Goal: Task Accomplishment & Management: Manage account settings

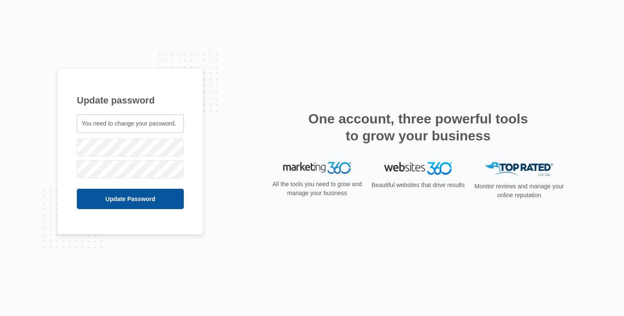
click at [118, 192] on input "Update Password" at bounding box center [130, 199] width 107 height 20
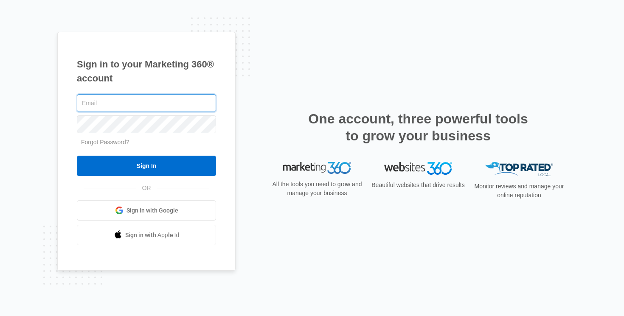
type input "shreyan@fchoicelimo.com"
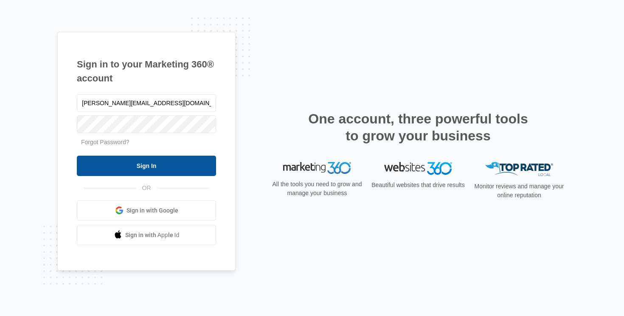
click at [140, 165] on input "Sign In" at bounding box center [146, 166] width 139 height 20
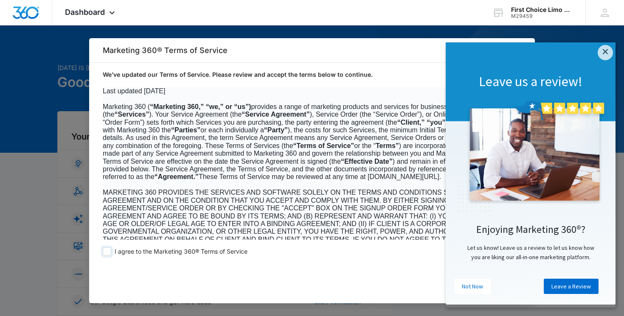
click at [110, 253] on span at bounding box center [107, 251] width 8 height 8
click at [110, 253] on input "I agree to the Marketing 360® Terms of Service" at bounding box center [107, 251] width 8 height 8
checkbox input "true"
click at [468, 291] on link "Not Now" at bounding box center [472, 286] width 37 height 15
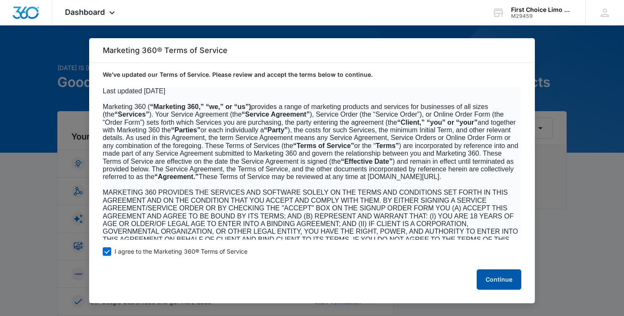
click at [497, 274] on button "Continue" at bounding box center [499, 280] width 45 height 20
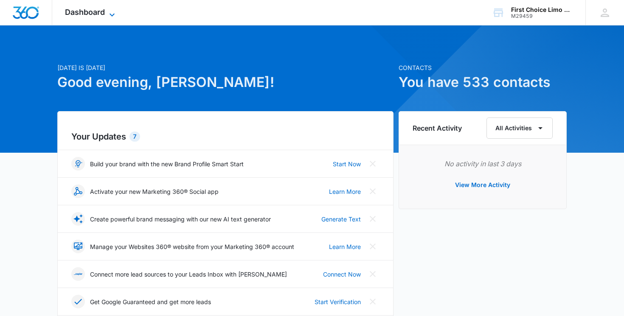
click at [109, 15] on icon at bounding box center [112, 15] width 10 height 10
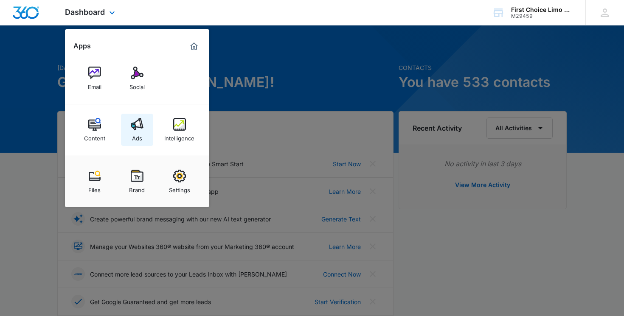
click at [140, 137] on div "Ads" at bounding box center [137, 136] width 10 height 11
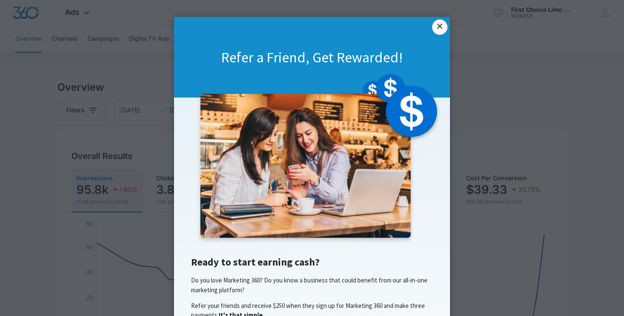
click at [439, 23] on link "×" at bounding box center [439, 27] width 15 height 15
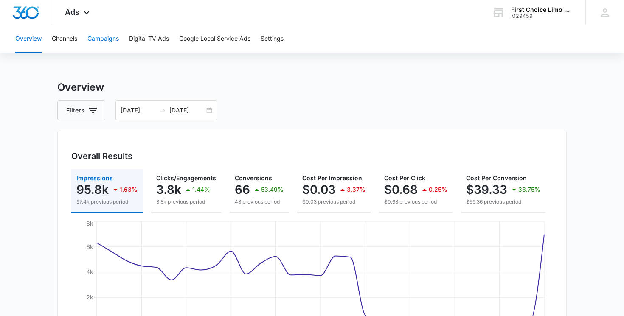
click at [95, 40] on button "Campaigns" at bounding box center [102, 38] width 31 height 27
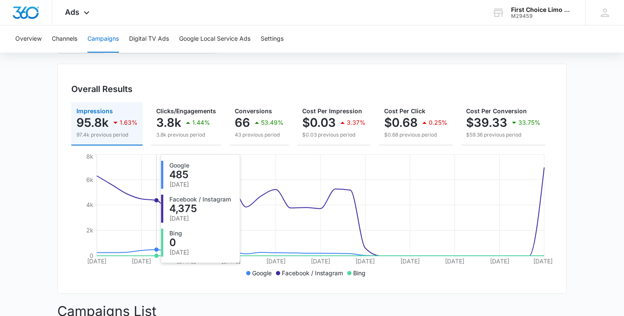
scroll to position [52, 0]
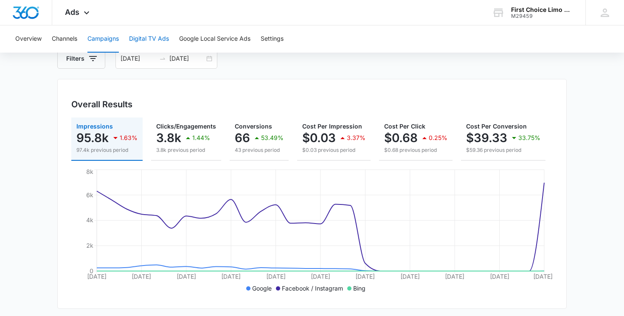
click at [146, 42] on button "Digital TV Ads" at bounding box center [149, 38] width 40 height 27
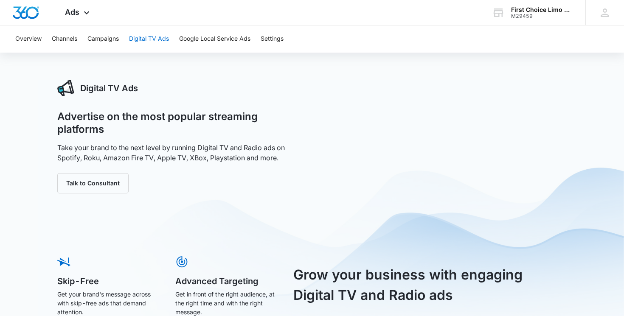
click at [152, 39] on button "Digital TV Ads" at bounding box center [149, 38] width 40 height 27
click at [103, 41] on button "Campaigns" at bounding box center [102, 38] width 31 height 27
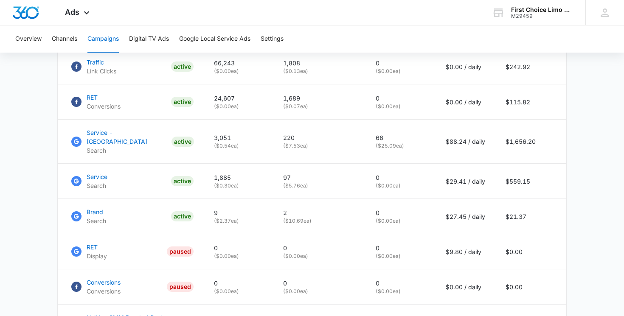
scroll to position [427, 0]
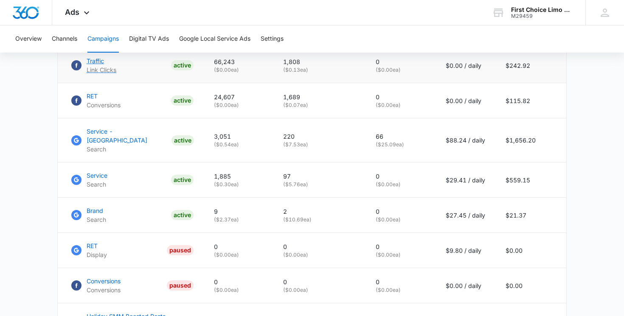
click at [96, 61] on p "Traffic" at bounding box center [102, 60] width 30 height 9
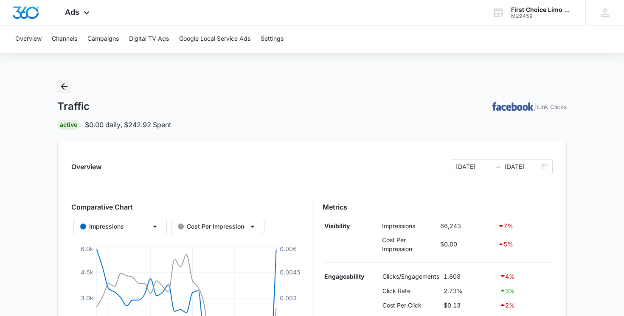
click at [63, 81] on icon "Back" at bounding box center [64, 86] width 10 height 10
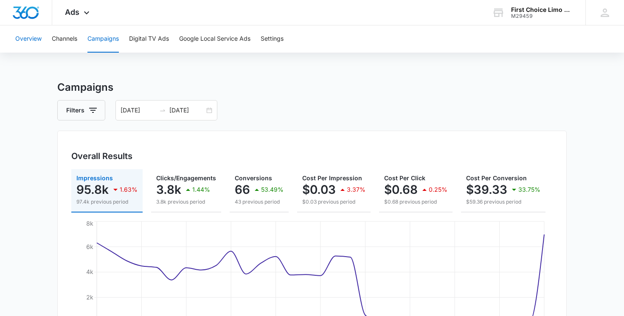
click at [25, 43] on button "Overview" at bounding box center [28, 38] width 26 height 27
click at [82, 15] on icon at bounding box center [86, 15] width 10 height 10
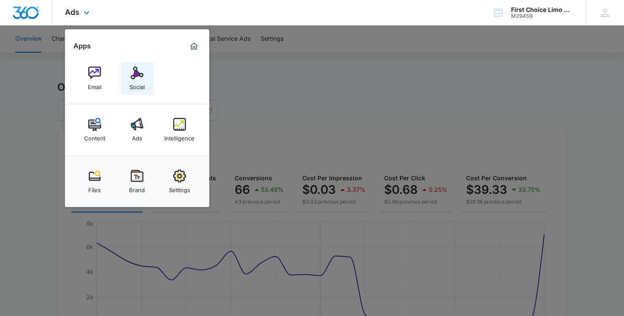
click at [135, 86] on div "Social" at bounding box center [136, 84] width 15 height 11
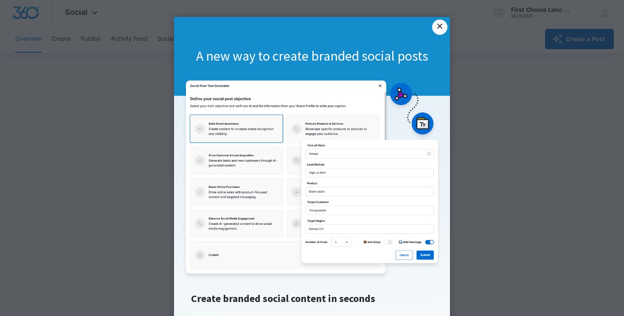
click at [440, 23] on link "×" at bounding box center [439, 27] width 15 height 15
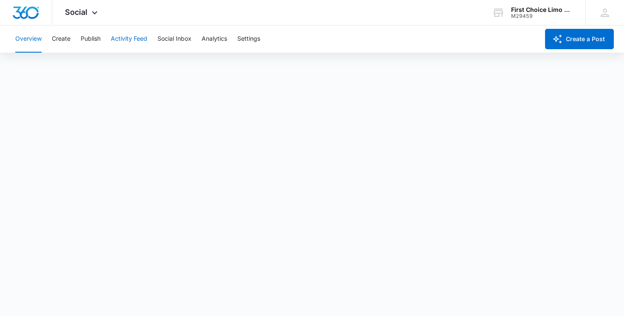
click at [128, 37] on button "Activity Feed" at bounding box center [129, 38] width 37 height 27
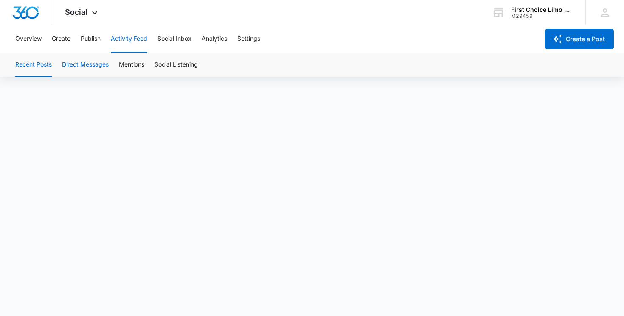
click at [82, 66] on button "Direct Messages" at bounding box center [85, 65] width 47 height 24
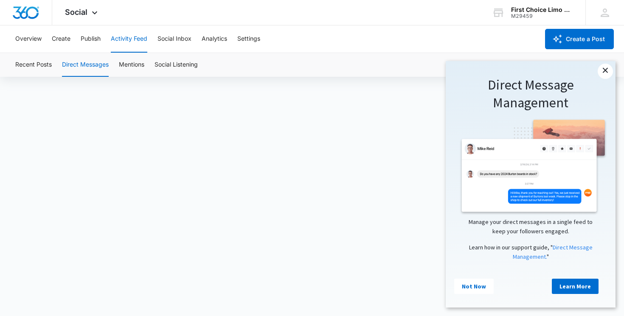
click at [601, 76] on link "×" at bounding box center [605, 71] width 15 height 15
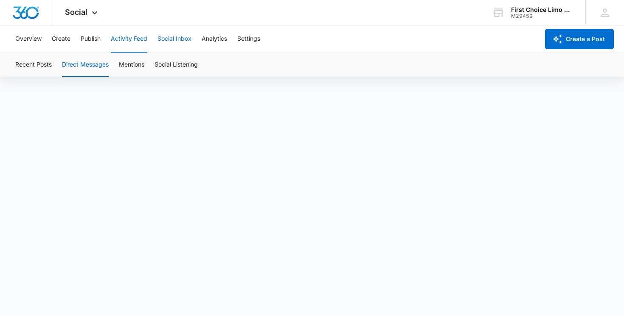
click at [176, 45] on button "Social Inbox" at bounding box center [174, 38] width 34 height 27
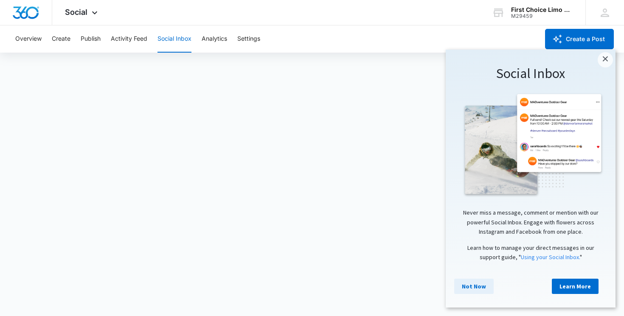
click at [467, 288] on link "Not Now" at bounding box center [473, 286] width 39 height 15
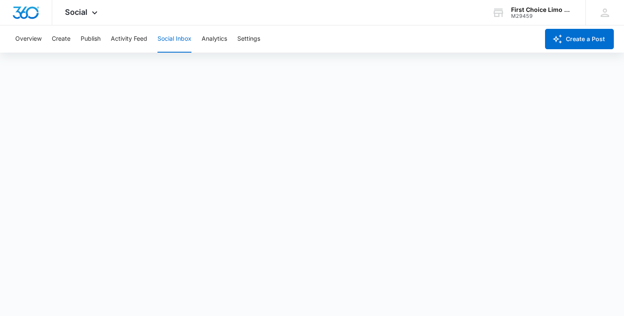
scroll to position [2, 0]
click at [81, 12] on span "Social" at bounding box center [76, 12] width 22 height 9
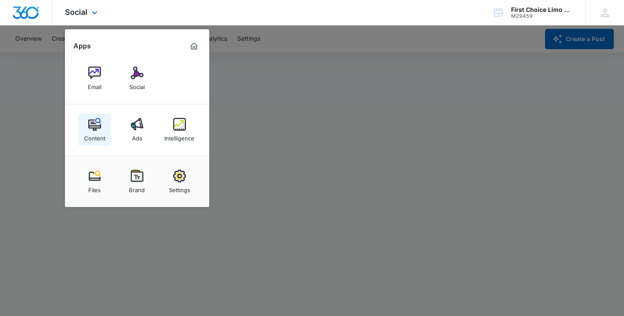
click at [81, 131] on link "Content" at bounding box center [95, 130] width 32 height 32
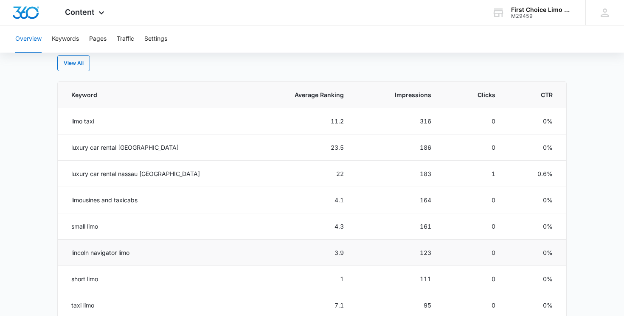
scroll to position [355, 0]
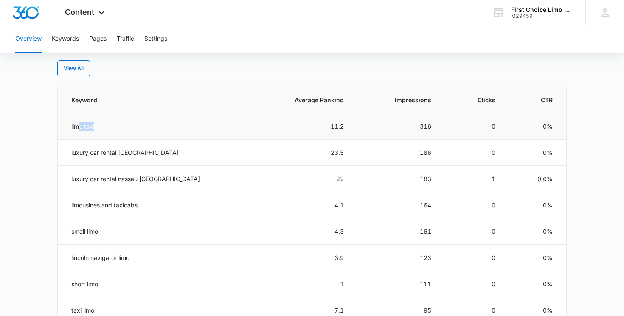
drag, startPoint x: 78, startPoint y: 128, endPoint x: 129, endPoint y: 129, distance: 50.9
click at [129, 129] on td "limo taxi" at bounding box center [154, 126] width 193 height 26
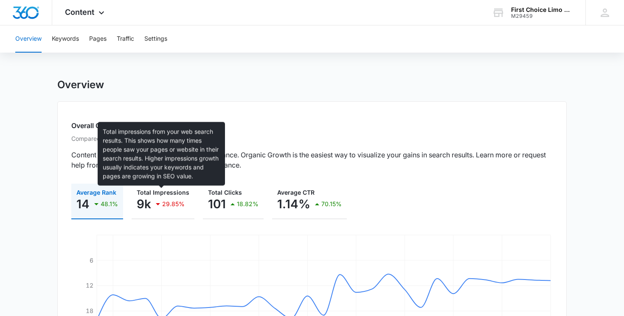
scroll to position [0, 0]
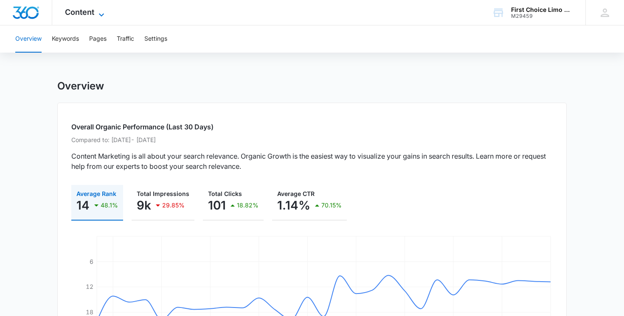
click at [78, 16] on span "Content" at bounding box center [79, 12] width 29 height 9
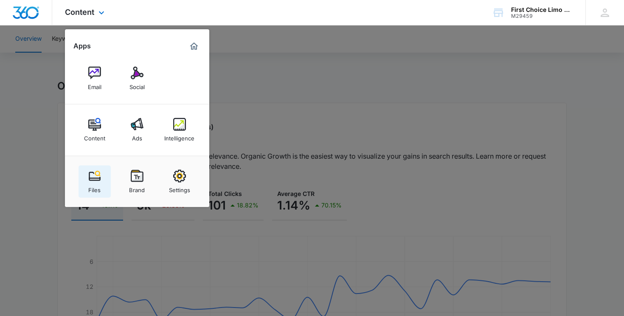
click at [86, 188] on link "Files" at bounding box center [95, 182] width 32 height 32
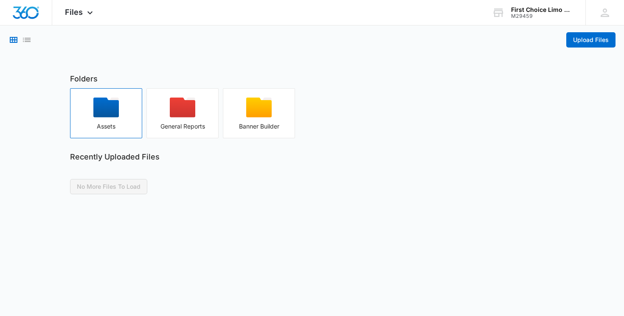
click at [98, 122] on div "button" at bounding box center [105, 110] width 71 height 25
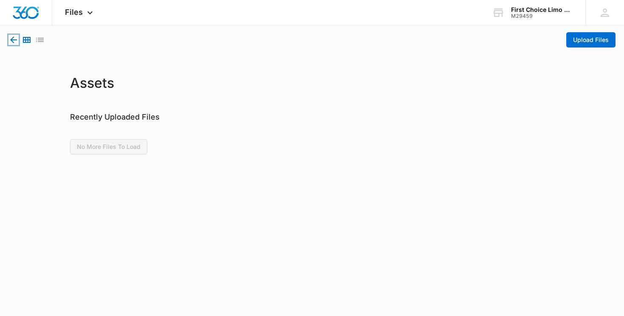
click at [9, 40] on icon "button" at bounding box center [13, 40] width 10 height 10
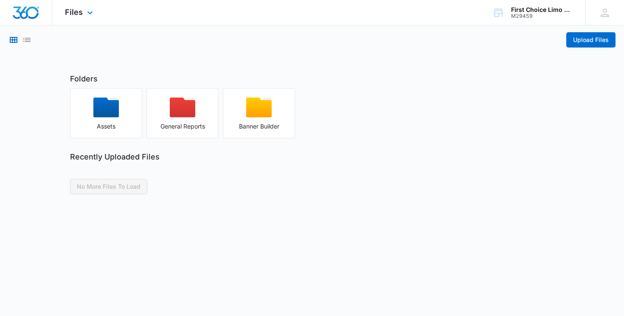
click at [103, 8] on div "Files Apps Email Social Content Ads Intelligence Files Brand Settings" at bounding box center [80, 12] width 56 height 25
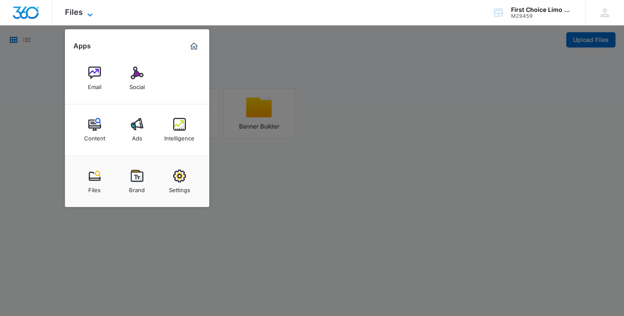
click at [91, 8] on div "Files Apps Email Social Content Ads Intelligence Files Brand Settings" at bounding box center [80, 12] width 56 height 25
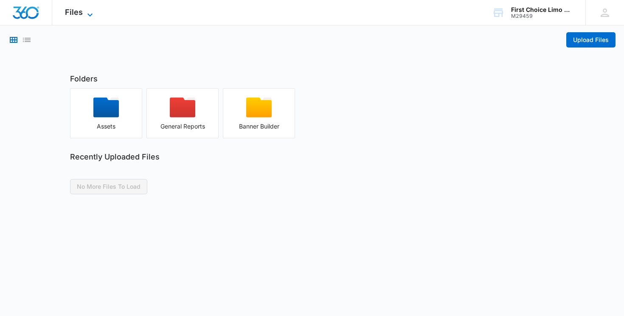
click at [91, 8] on div "Files Apps Email Social Content Ads Intelligence Files Brand Settings" at bounding box center [80, 12] width 56 height 25
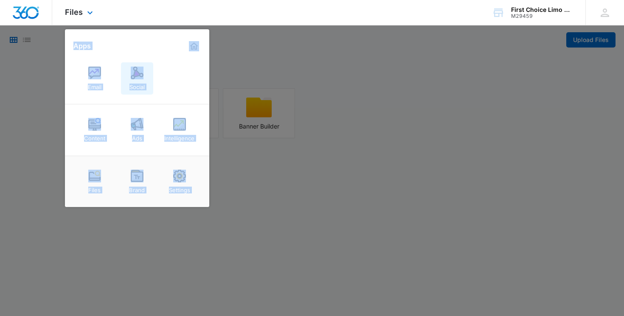
click at [134, 75] on img at bounding box center [137, 73] width 13 height 13
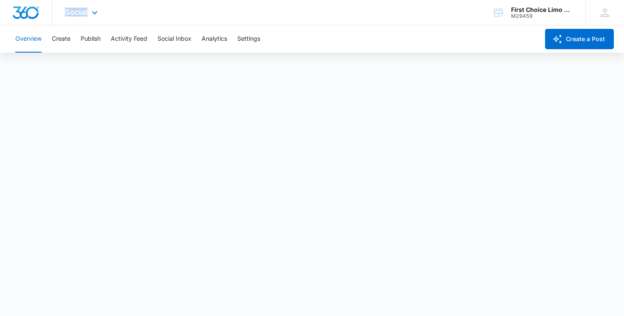
click at [190, 8] on div "Social Apps Email Social Content Ads Intelligence Files Brand Settings AI Assis…" at bounding box center [312, 12] width 624 height 25
click at [85, 40] on button "Publish" at bounding box center [91, 38] width 20 height 27
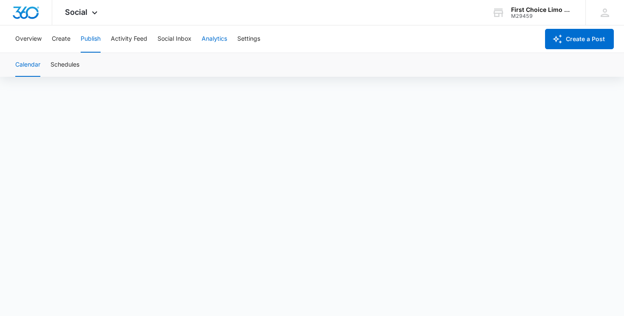
click at [225, 44] on button "Analytics" at bounding box center [214, 38] width 25 height 27
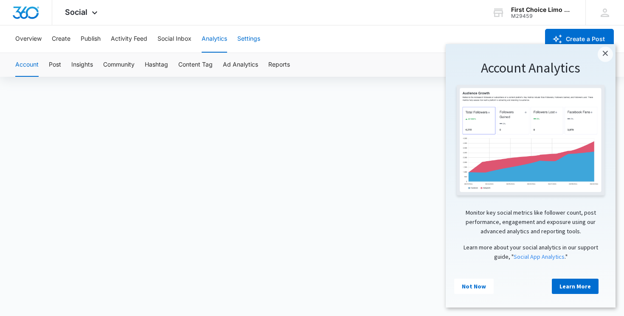
click at [253, 37] on button "Settings" at bounding box center [248, 38] width 23 height 27
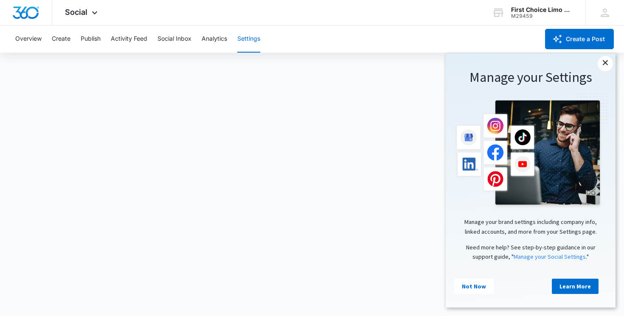
click at [607, 63] on link "×" at bounding box center [605, 63] width 15 height 15
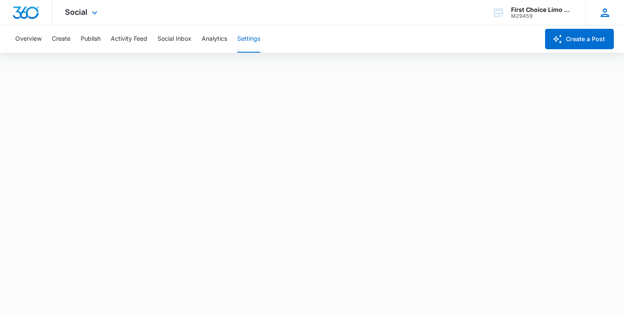
click at [605, 10] on icon at bounding box center [604, 12] width 13 height 13
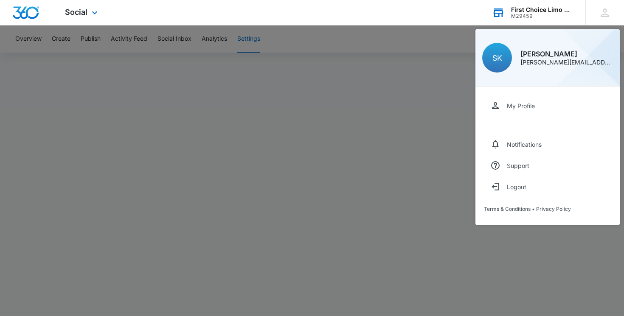
click at [546, 6] on div "First Choice Limo & Taxi Dispatch Service M29459 Your Accounts View All" at bounding box center [532, 12] width 106 height 25
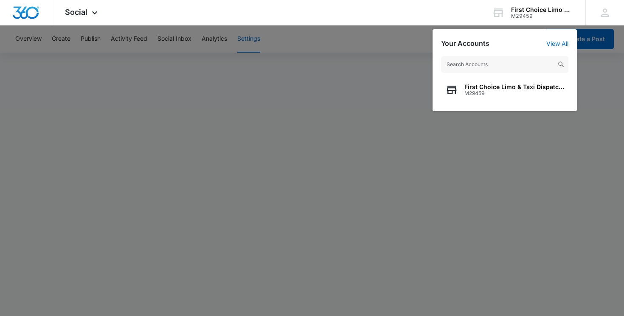
click at [298, 102] on div at bounding box center [312, 158] width 624 height 316
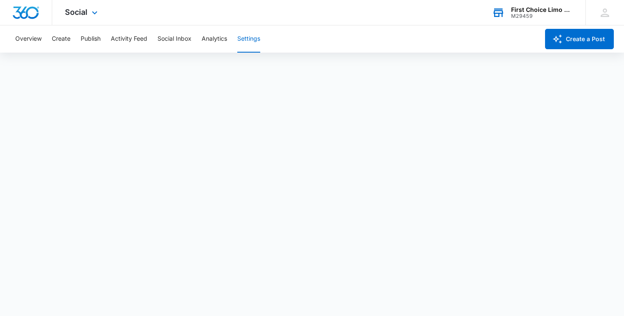
click at [536, 13] on div "M29459" at bounding box center [542, 16] width 62 height 6
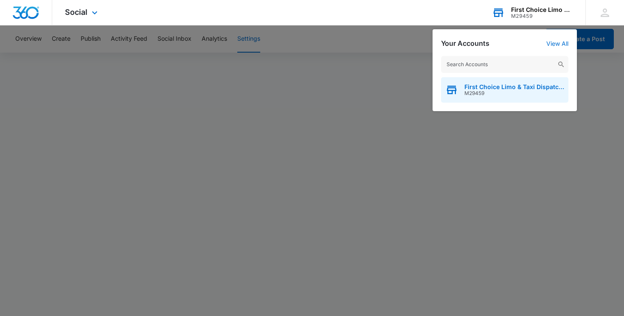
click at [505, 92] on span "M29459" at bounding box center [514, 93] width 100 height 6
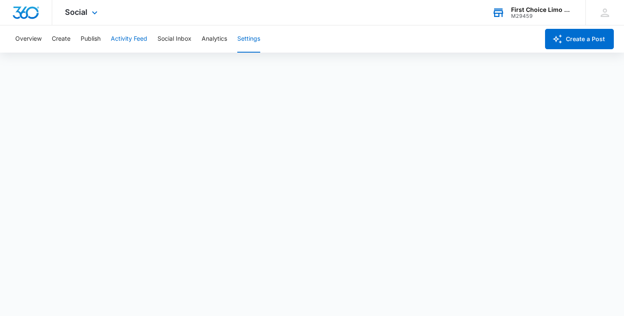
click at [125, 44] on button "Activity Feed" at bounding box center [129, 38] width 37 height 27
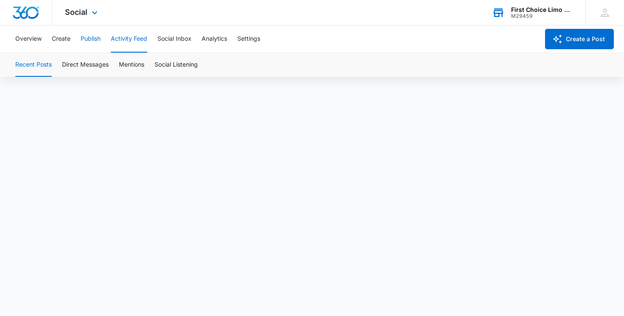
click at [82, 40] on button "Publish" at bounding box center [91, 38] width 20 height 27
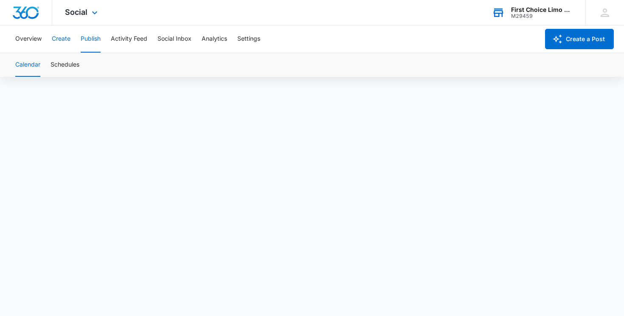
click at [59, 44] on button "Create" at bounding box center [61, 38] width 19 height 27
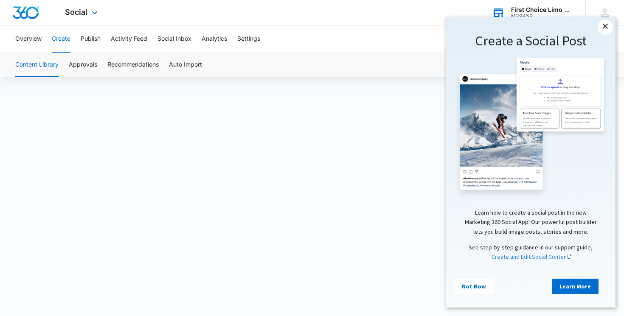
click at [602, 25] on link "×" at bounding box center [605, 27] width 15 height 15
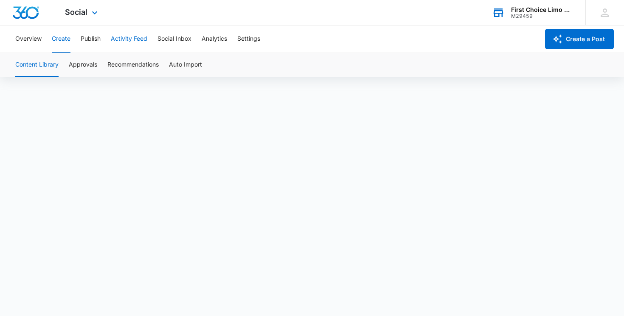
click at [127, 37] on button "Activity Feed" at bounding box center [129, 38] width 37 height 27
click at [68, 40] on button "Create" at bounding box center [61, 38] width 19 height 27
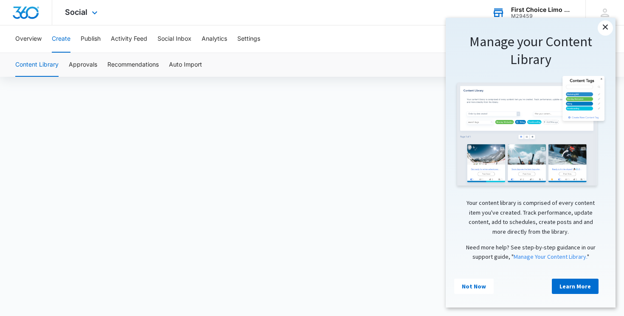
click at [607, 30] on link "×" at bounding box center [605, 27] width 15 height 15
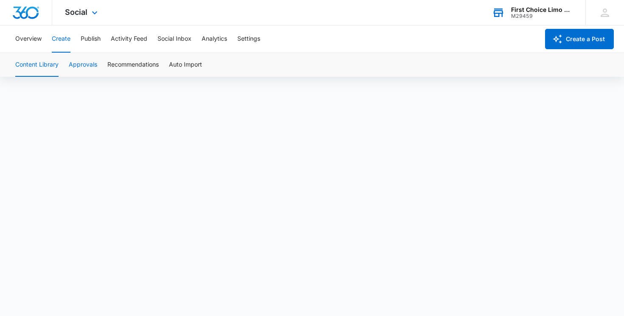
click at [91, 62] on button "Approvals" at bounding box center [83, 65] width 28 height 24
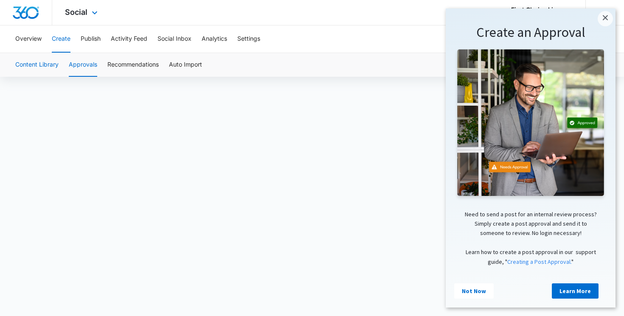
click at [48, 65] on button "Content Library" at bounding box center [36, 65] width 43 height 24
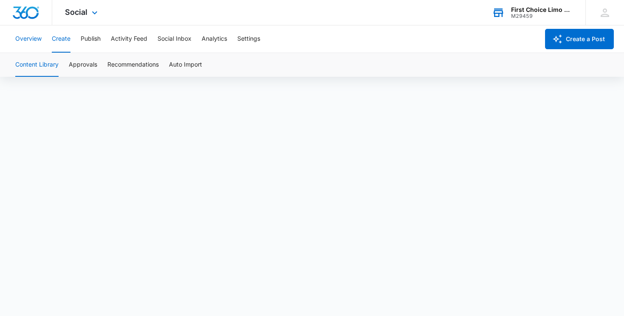
click at [26, 41] on button "Overview" at bounding box center [28, 38] width 26 height 27
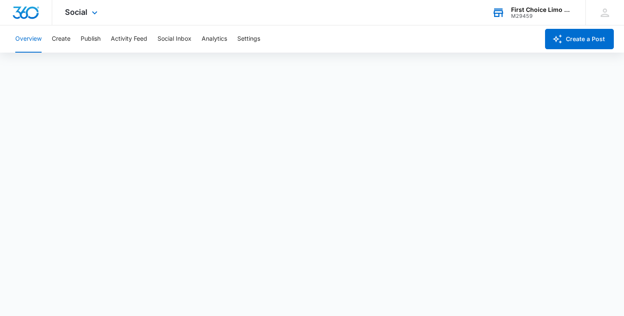
scroll to position [2, 0]
click at [83, 9] on span "Social" at bounding box center [76, 12] width 22 height 9
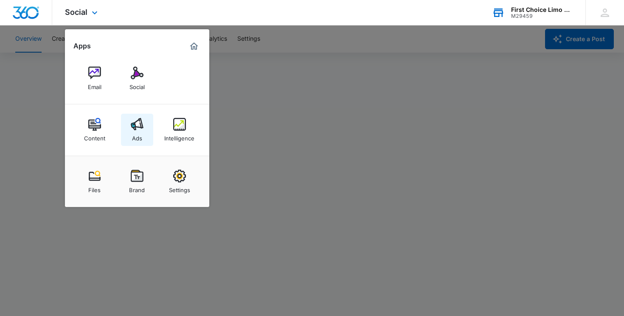
click at [139, 126] on img at bounding box center [137, 124] width 13 height 13
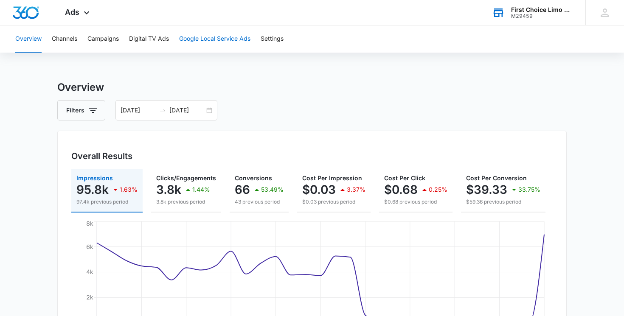
click at [223, 43] on button "Google Local Service Ads" at bounding box center [214, 38] width 71 height 27
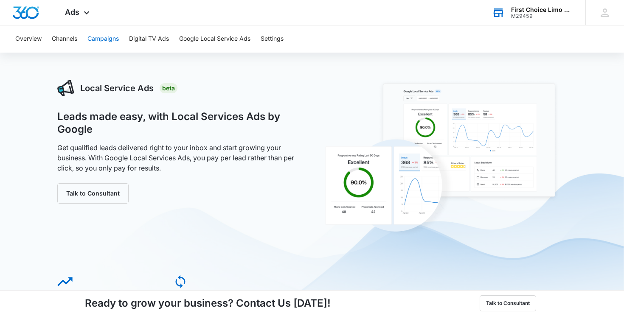
click at [110, 42] on button "Campaigns" at bounding box center [102, 38] width 31 height 27
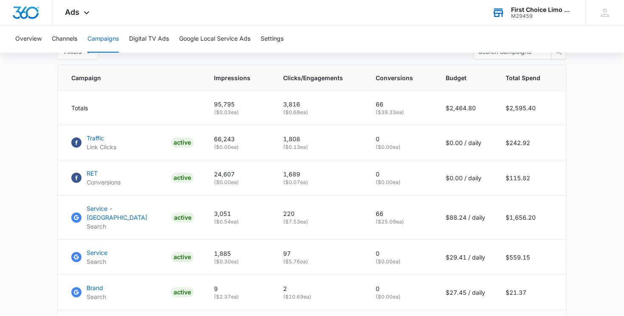
scroll to position [352, 0]
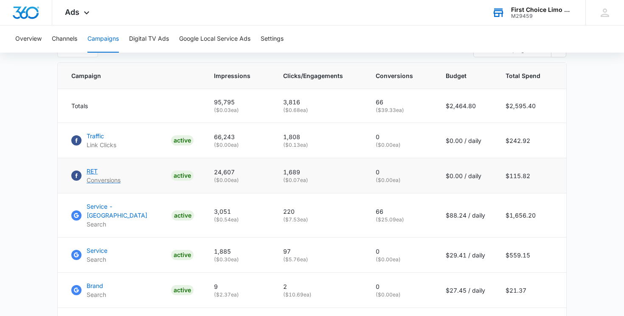
click at [92, 170] on p "RET" at bounding box center [104, 171] width 34 height 9
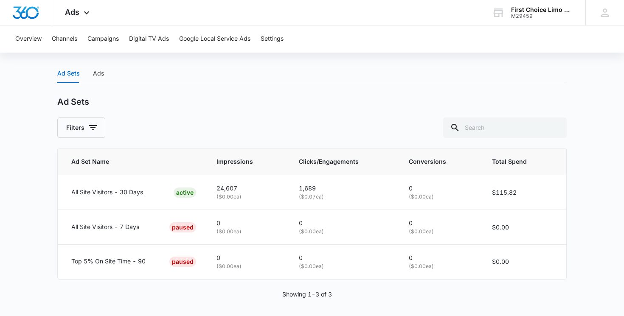
scroll to position [339, 0]
click at [99, 77] on div "Ads" at bounding box center [98, 73] width 11 height 20
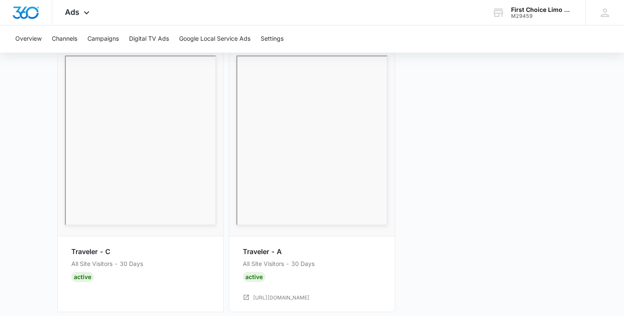
scroll to position [520, 0]
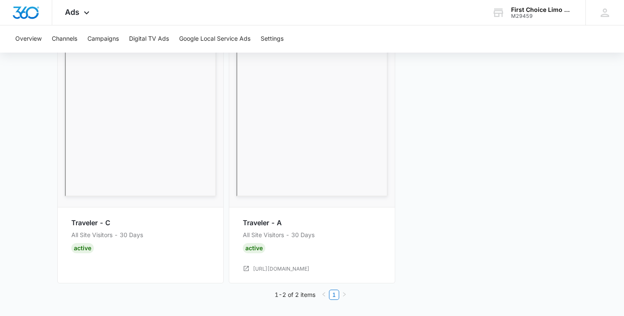
click at [216, 110] on div at bounding box center [141, 111] width 152 height 171
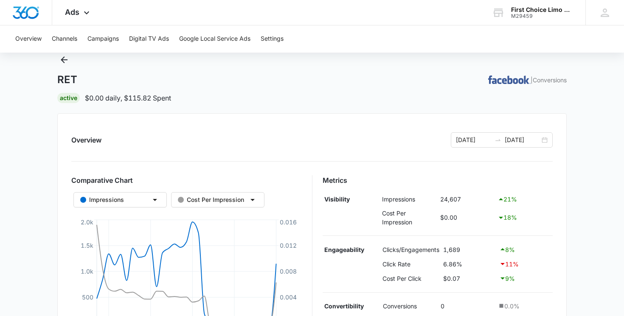
scroll to position [0, 0]
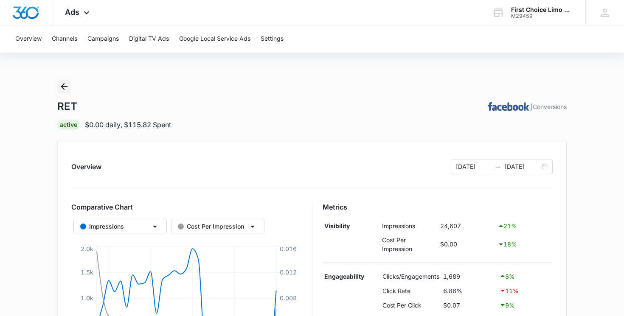
click at [63, 84] on icon "Back" at bounding box center [64, 86] width 7 height 7
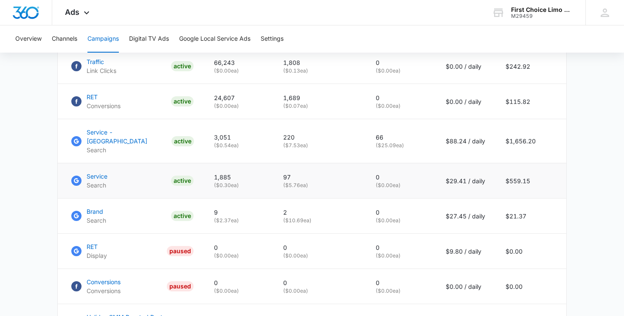
scroll to position [425, 0]
click at [95, 208] on p "Brand" at bounding box center [97, 212] width 20 height 9
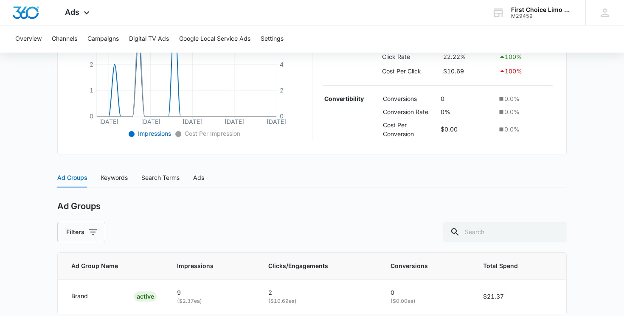
scroll to position [273, 0]
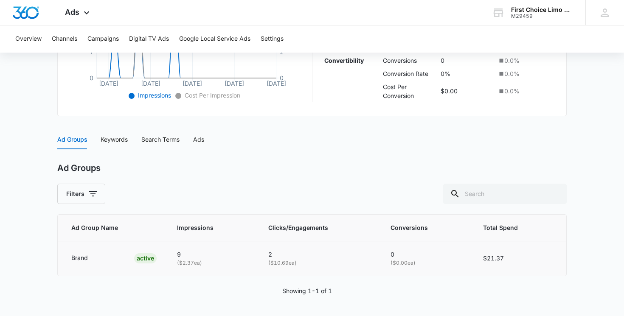
click at [81, 258] on p "Brand" at bounding box center [79, 257] width 17 height 9
click at [122, 141] on div "Keywords" at bounding box center [114, 139] width 27 height 9
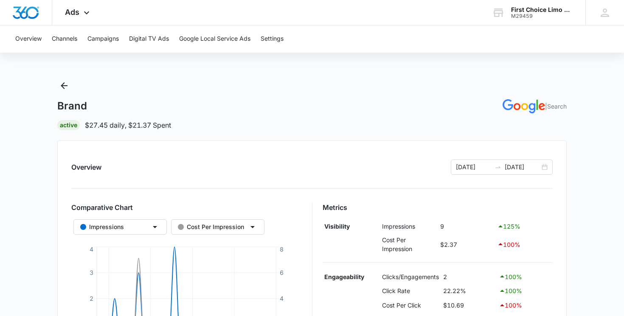
scroll to position [0, 0]
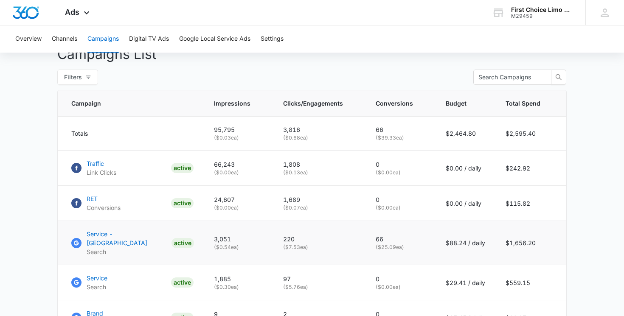
scroll to position [325, 0]
click at [98, 161] on p "Traffic" at bounding box center [102, 163] width 30 height 9
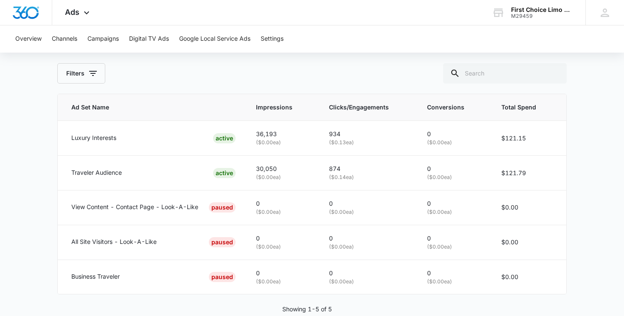
scroll to position [383, 0]
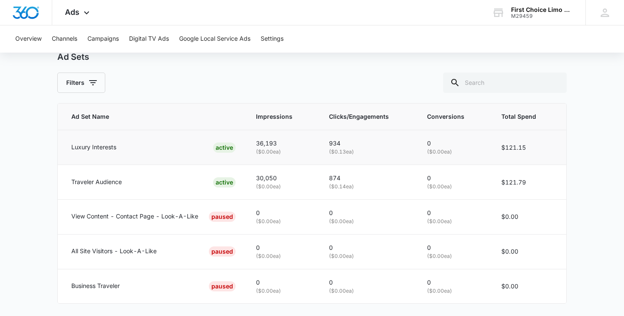
click at [90, 149] on p "Luxury Interests" at bounding box center [93, 147] width 45 height 9
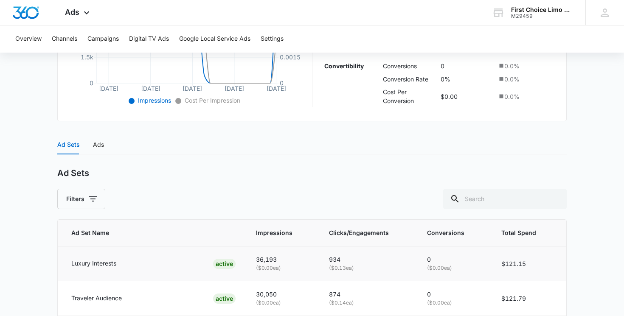
scroll to position [251, 0]
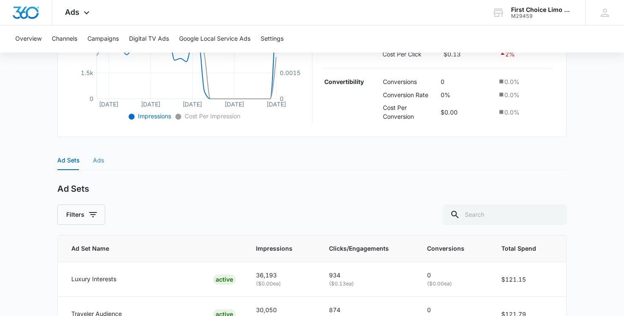
click at [101, 154] on div "Ads" at bounding box center [98, 161] width 11 height 20
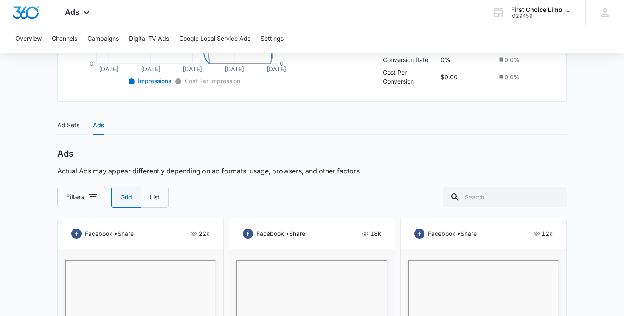
scroll to position [0, 0]
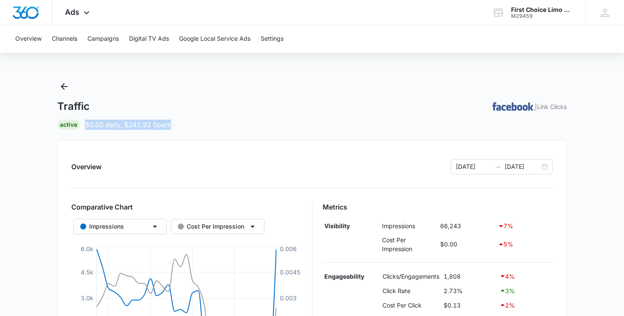
drag, startPoint x: 150, startPoint y: 119, endPoint x: 244, endPoint y: 124, distance: 94.8
click at [246, 124] on div "Active $0.00 daily , $242.92 Spent" at bounding box center [311, 125] width 509 height 10
click at [390, 106] on div "Traffic | Link Clicks" at bounding box center [311, 106] width 509 height 13
click at [148, 39] on button "Digital TV Ads" at bounding box center [149, 38] width 40 height 27
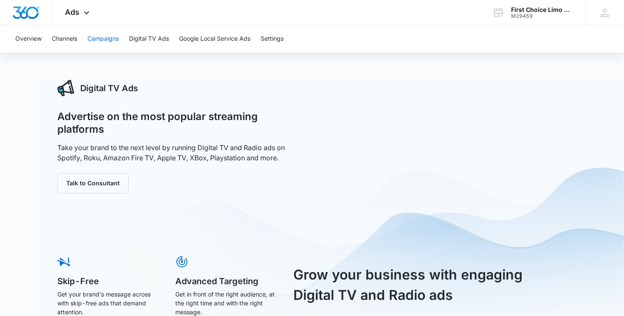
click at [114, 38] on button "Campaigns" at bounding box center [102, 38] width 31 height 27
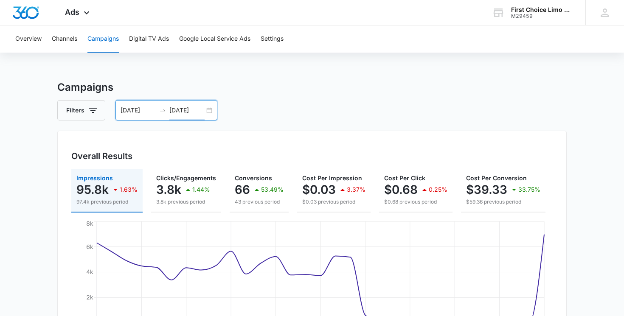
click at [178, 107] on input "[DATE]" at bounding box center [186, 110] width 35 height 9
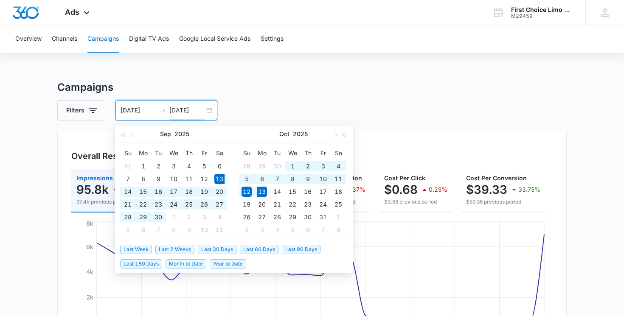
type input "[DATE]"
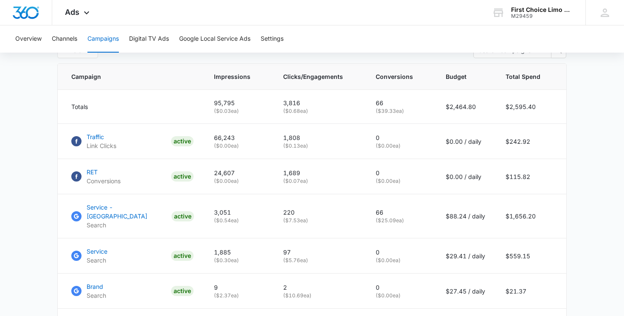
scroll to position [355, 0]
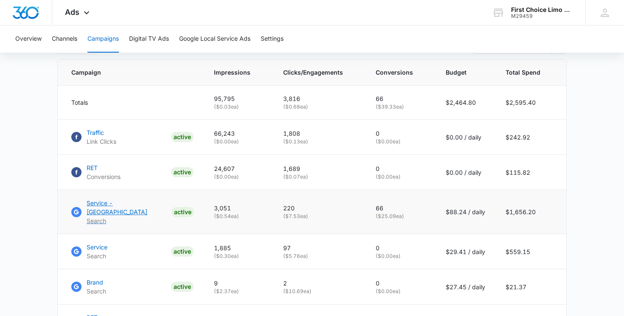
click at [113, 199] on p "Service - [GEOGRAPHIC_DATA]" at bounding box center [127, 208] width 81 height 18
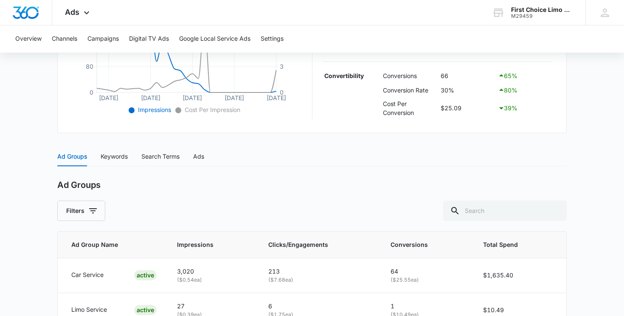
scroll to position [310, 0]
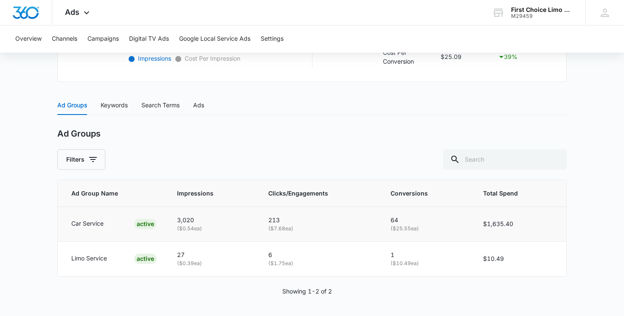
click at [87, 224] on p "Car Service" at bounding box center [87, 223] width 32 height 9
click at [87, 269] on td "Limo Service ACTIVE" at bounding box center [112, 258] width 109 height 34
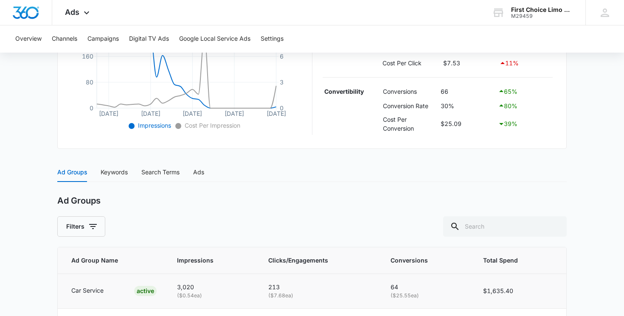
scroll to position [240, 0]
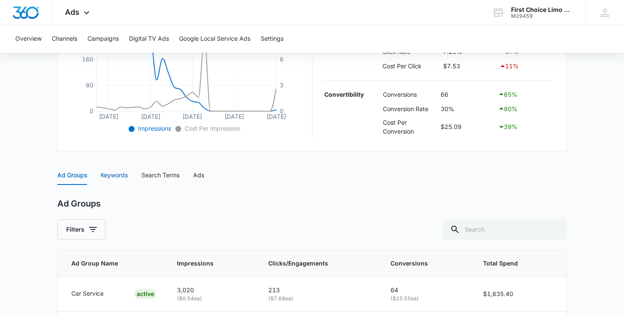
click at [116, 177] on div "Keywords" at bounding box center [114, 175] width 27 height 9
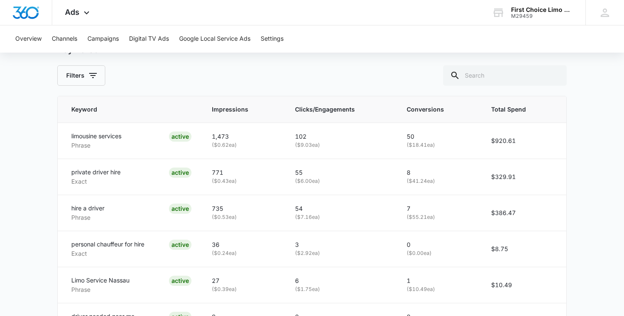
scroll to position [395, 0]
click at [107, 137] on p "limousine services" at bounding box center [96, 135] width 50 height 9
click at [106, 179] on p "Exact" at bounding box center [95, 181] width 49 height 9
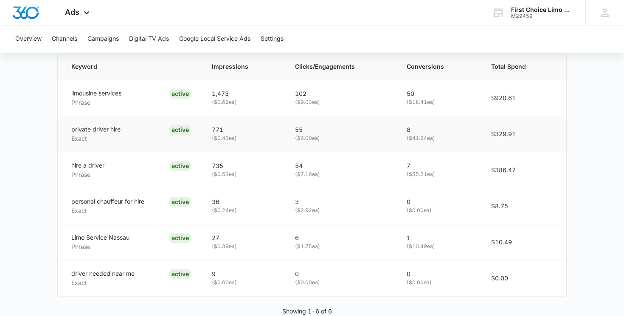
scroll to position [458, 0]
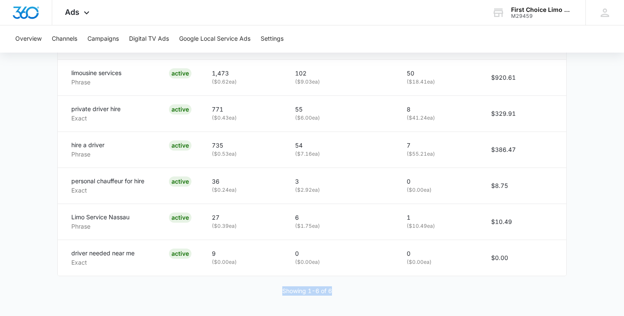
drag, startPoint x: 338, startPoint y: 292, endPoint x: 233, endPoint y: 292, distance: 104.8
click at [233, 292] on div "Showing 1-6 of 6" at bounding box center [311, 290] width 509 height 9
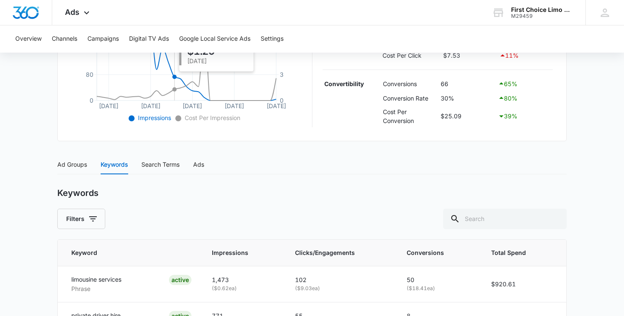
scroll to position [253, 0]
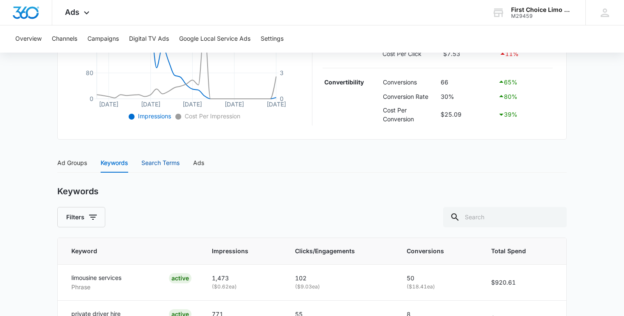
click at [169, 161] on div "Search Terms" at bounding box center [160, 162] width 38 height 9
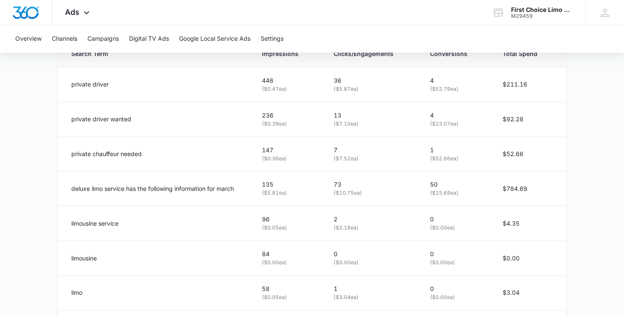
scroll to position [451, 0]
click at [107, 225] on p "limousine service" at bounding box center [94, 222] width 47 height 9
drag, startPoint x: 135, startPoint y: 225, endPoint x: 62, endPoint y: 227, distance: 73.0
click at [62, 227] on td "limousine service" at bounding box center [155, 222] width 194 height 35
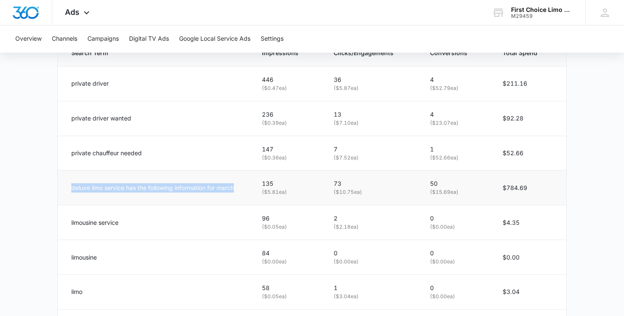
drag, startPoint x: 238, startPoint y: 188, endPoint x: 70, endPoint y: 191, distance: 168.1
click at [70, 191] on td "deluxe limo service has the following information for march" at bounding box center [155, 188] width 194 height 35
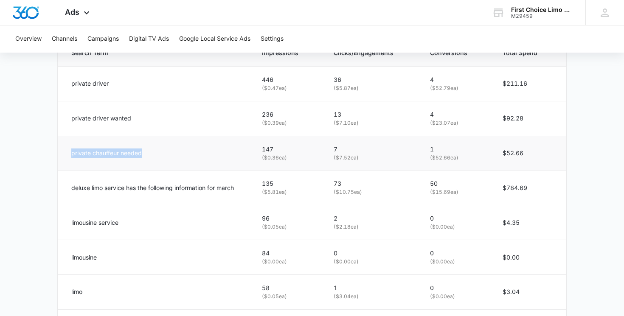
drag, startPoint x: 180, startPoint y: 149, endPoint x: 66, endPoint y: 156, distance: 114.0
click at [66, 156] on td "private chauffeur needed" at bounding box center [155, 153] width 194 height 35
drag, startPoint x: 160, startPoint y: 123, endPoint x: 66, endPoint y: 120, distance: 93.8
click at [66, 120] on td "private driver wanted" at bounding box center [155, 118] width 194 height 35
drag, startPoint x: 136, startPoint y: 79, endPoint x: 67, endPoint y: 82, distance: 69.3
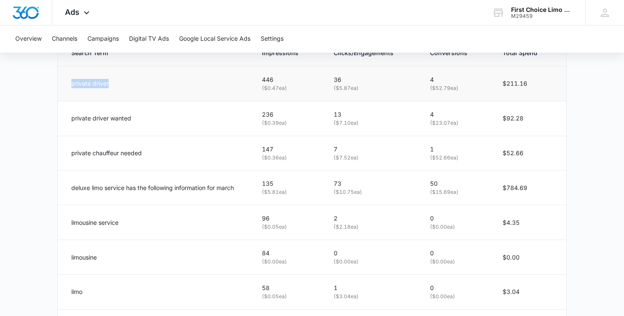
click at [67, 82] on td "private driver" at bounding box center [155, 83] width 194 height 35
click at [190, 88] on div "private driver" at bounding box center [156, 83] width 170 height 9
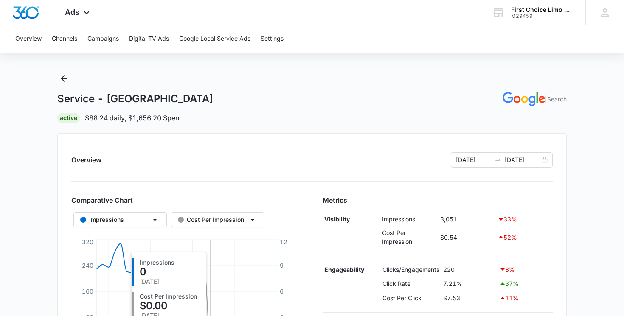
scroll to position [0, 0]
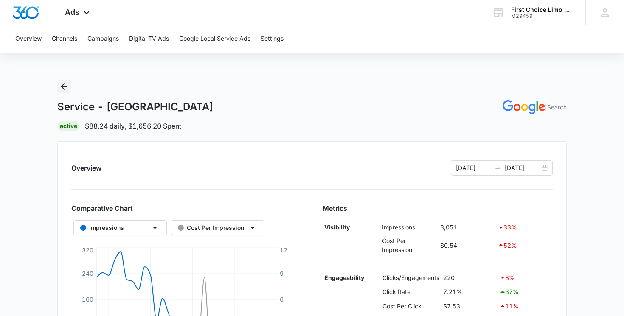
click at [62, 90] on icon "Back" at bounding box center [64, 86] width 10 height 10
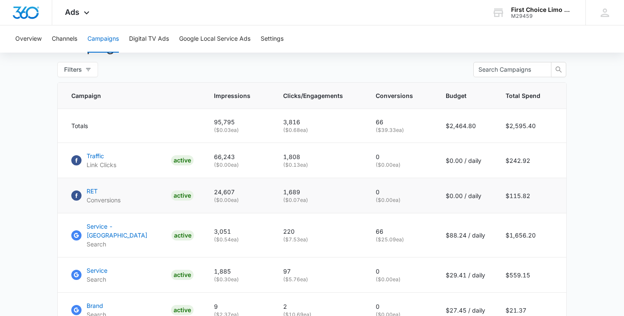
scroll to position [332, 0]
drag, startPoint x: 220, startPoint y: 157, endPoint x: 252, endPoint y: 152, distance: 32.7
click at [252, 152] on p "66,243" at bounding box center [238, 156] width 49 height 9
click at [217, 154] on td "66,243 ( $0.00 ea)" at bounding box center [238, 160] width 69 height 35
drag, startPoint x: 218, startPoint y: 155, endPoint x: 244, endPoint y: 154, distance: 25.9
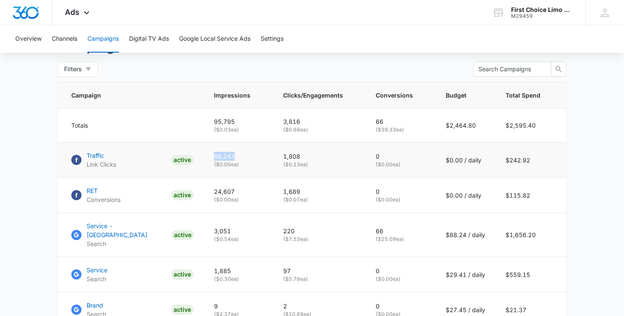
click at [244, 154] on p "66,243" at bounding box center [238, 156] width 49 height 9
drag, startPoint x: 286, startPoint y: 158, endPoint x: 314, endPoint y: 155, distance: 28.2
click at [314, 155] on p "1,808" at bounding box center [319, 156] width 72 height 9
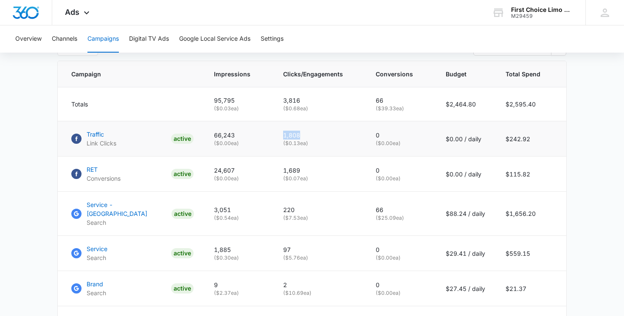
scroll to position [381, 0]
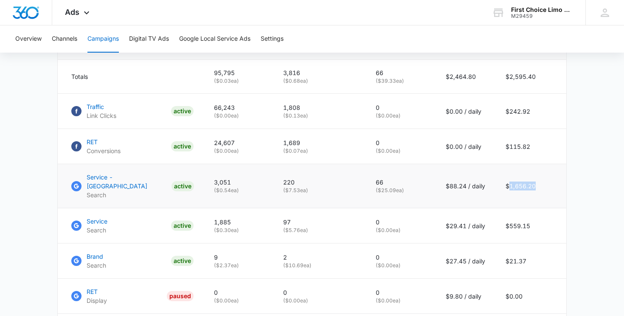
drag, startPoint x: 511, startPoint y: 183, endPoint x: 554, endPoint y: 183, distance: 43.3
click at [554, 183] on td "$1,656.20" at bounding box center [530, 186] width 71 height 44
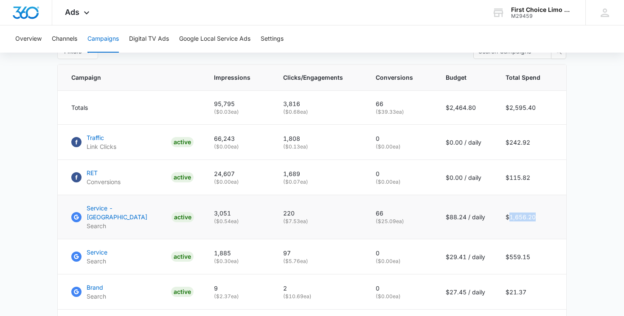
scroll to position [342, 0]
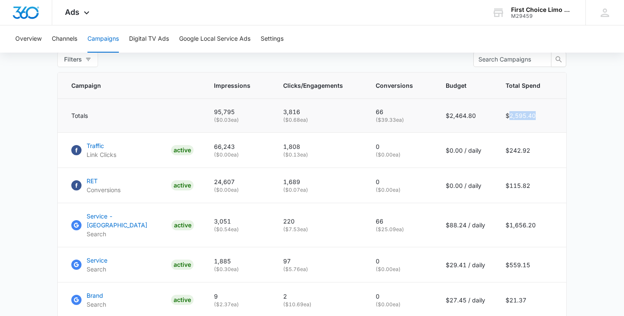
drag, startPoint x: 511, startPoint y: 113, endPoint x: 538, endPoint y: 114, distance: 26.8
click at [538, 114] on td "$2,595.40" at bounding box center [530, 116] width 71 height 34
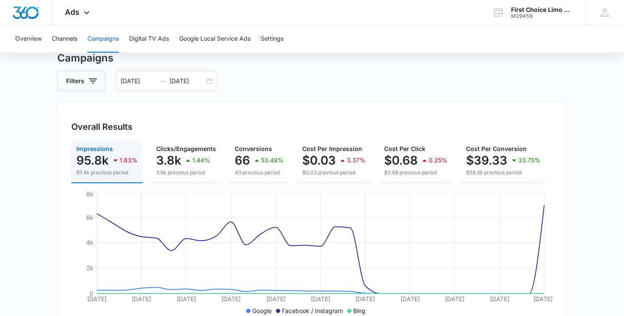
scroll to position [0, 0]
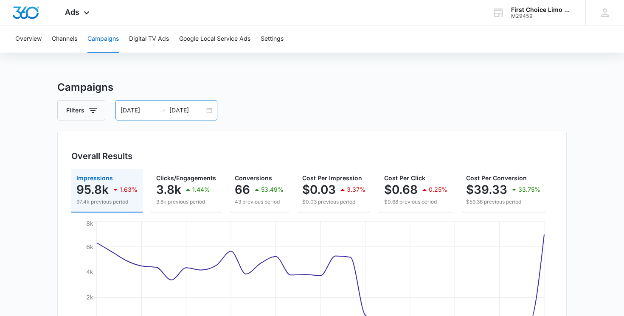
click at [213, 112] on div "[DATE] [DATE]" at bounding box center [166, 110] width 102 height 20
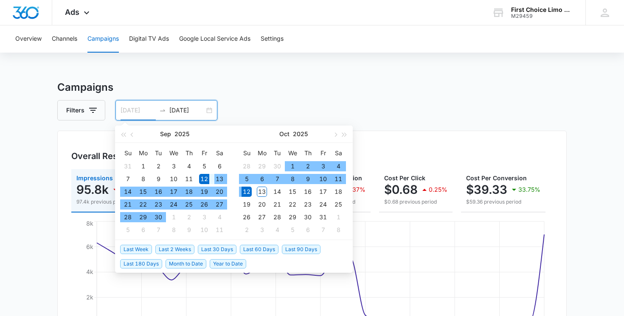
type input "[DATE]"
click at [201, 179] on div "12" at bounding box center [204, 179] width 10 height 10
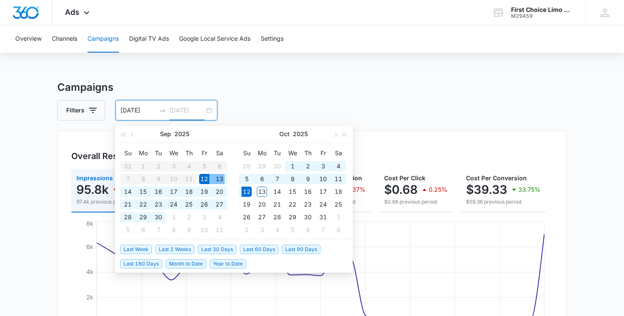
type input "[DATE]"
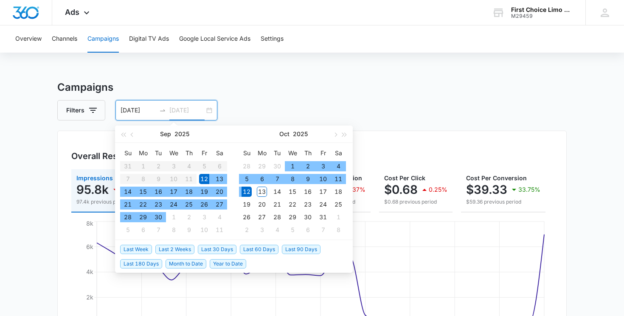
click at [244, 191] on div "12" at bounding box center [246, 192] width 10 height 10
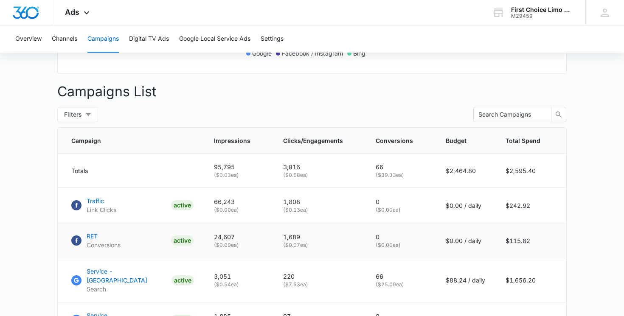
scroll to position [286, 0]
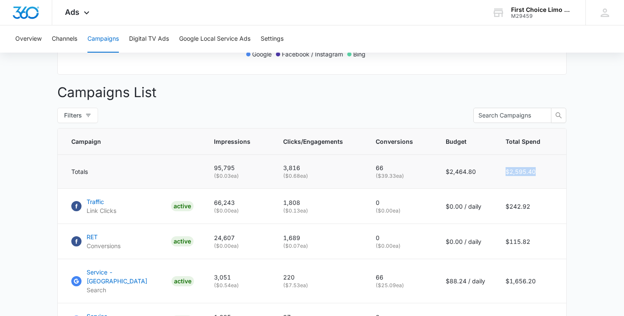
drag, startPoint x: 508, startPoint y: 173, endPoint x: 557, endPoint y: 175, distance: 49.3
click at [557, 175] on td "$2,595.40" at bounding box center [530, 172] width 71 height 34
click at [551, 193] on td "$242.92" at bounding box center [530, 206] width 71 height 35
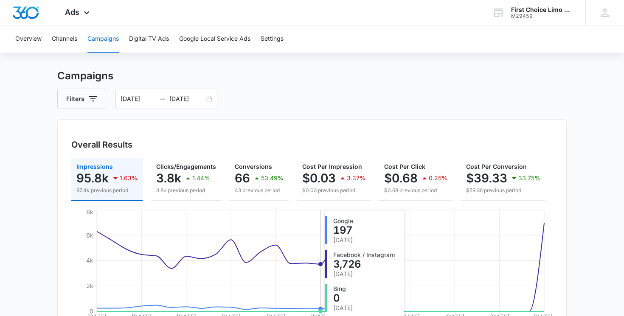
scroll to position [11, 0]
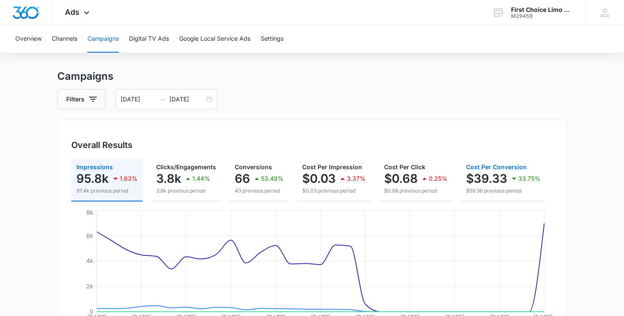
drag, startPoint x: 467, startPoint y: 165, endPoint x: 470, endPoint y: 177, distance: 12.2
click at [470, 177] on div "Cost Per Conversion $39.33 33.75% $59.36 previous period" at bounding box center [503, 179] width 74 height 31
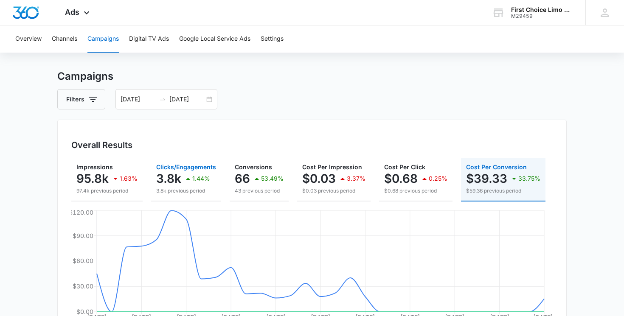
click at [169, 186] on div "3.8k 1.44%" at bounding box center [186, 178] width 60 height 17
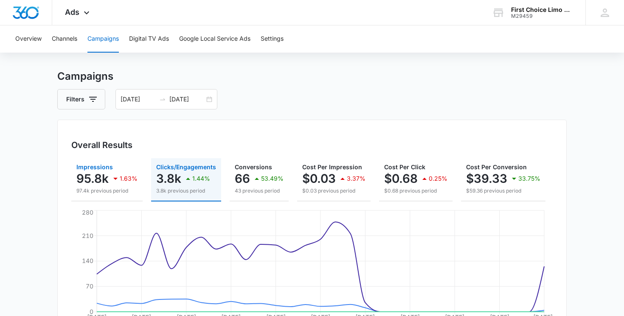
click at [104, 181] on p "95.8k" at bounding box center [92, 179] width 32 height 14
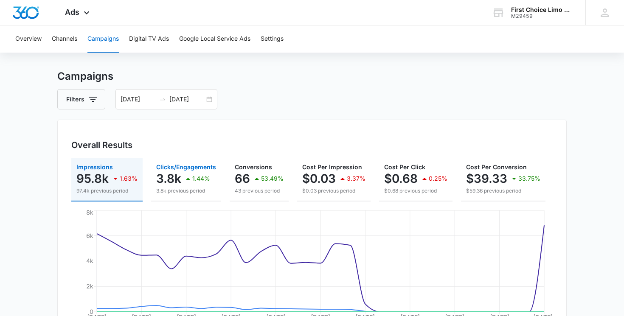
click at [184, 185] on div "1.44%" at bounding box center [196, 178] width 27 height 17
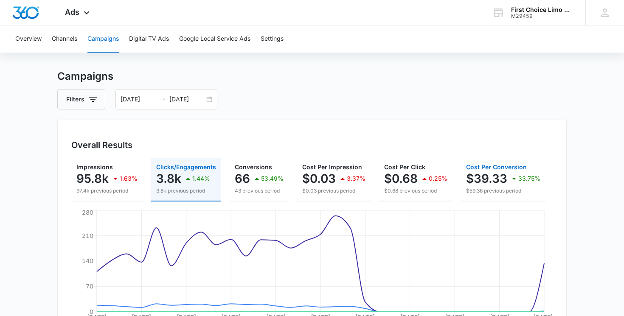
click at [485, 172] on p "$39.33" at bounding box center [486, 179] width 41 height 14
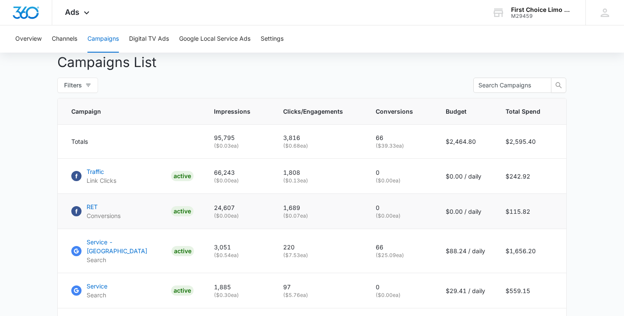
scroll to position [342, 0]
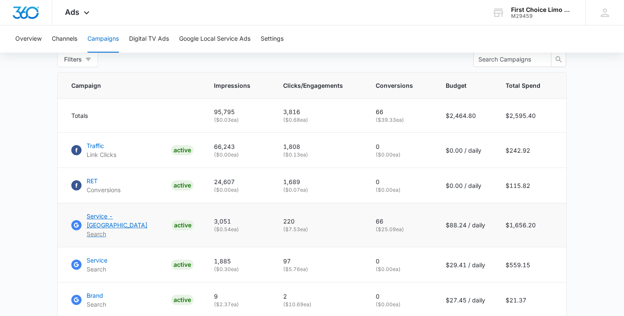
click at [118, 214] on p "Service - [GEOGRAPHIC_DATA]" at bounding box center [127, 221] width 81 height 18
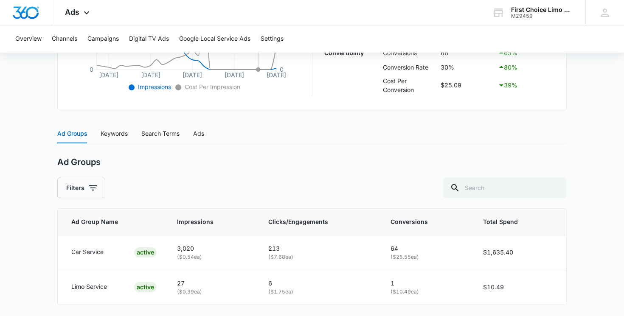
scroll to position [310, 0]
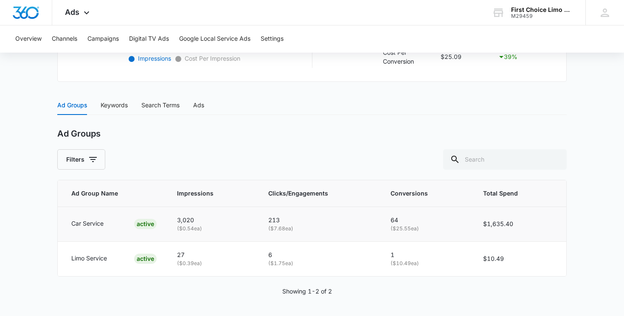
click at [98, 229] on div "Car Service" at bounding box center [87, 224] width 32 height 10
click at [96, 222] on p "Car Service" at bounding box center [87, 223] width 32 height 9
click at [96, 258] on p "Limo Service" at bounding box center [89, 258] width 36 height 9
click at [120, 103] on div "Keywords" at bounding box center [114, 105] width 27 height 9
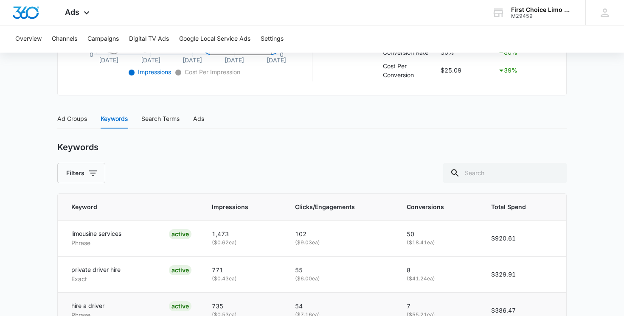
scroll to position [295, 0]
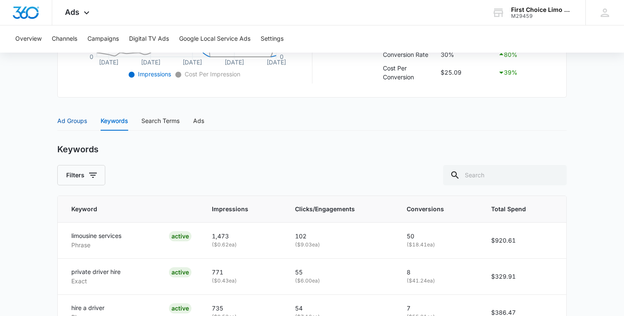
click at [69, 120] on div "Ad Groups" at bounding box center [72, 120] width 30 height 9
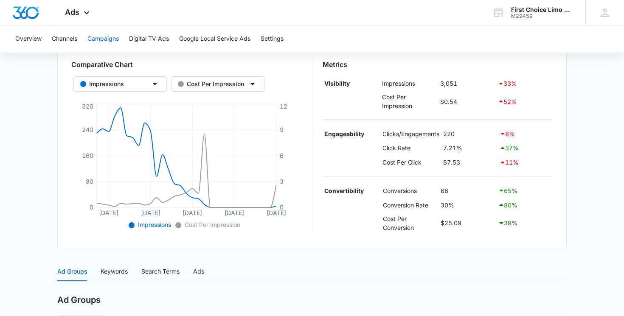
scroll to position [135, 0]
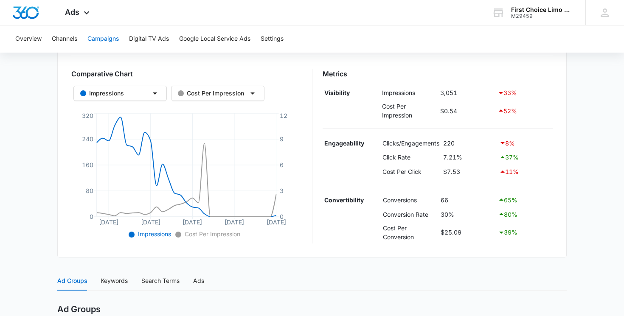
click at [106, 35] on button "Campaigns" at bounding box center [102, 38] width 31 height 27
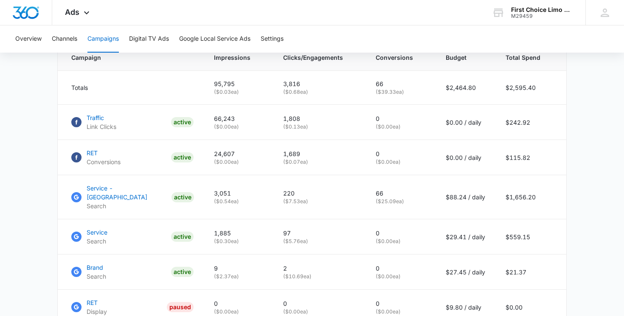
scroll to position [393, 0]
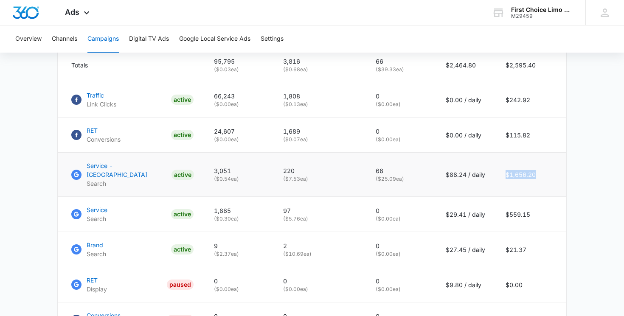
drag, startPoint x: 507, startPoint y: 169, endPoint x: 536, endPoint y: 169, distance: 29.3
click at [536, 169] on td "$1,656.20" at bounding box center [530, 175] width 71 height 44
drag, startPoint x: 505, startPoint y: 205, endPoint x: 536, endPoint y: 204, distance: 31.4
click at [536, 204] on td "$559.15" at bounding box center [530, 214] width 71 height 35
drag, startPoint x: 504, startPoint y: 239, endPoint x: 543, endPoint y: 239, distance: 39.5
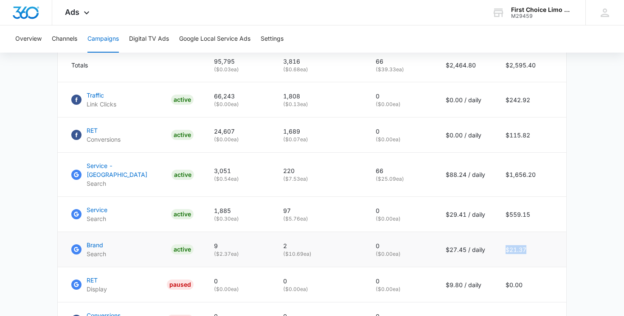
click at [543, 239] on td "$21.37" at bounding box center [530, 249] width 71 height 35
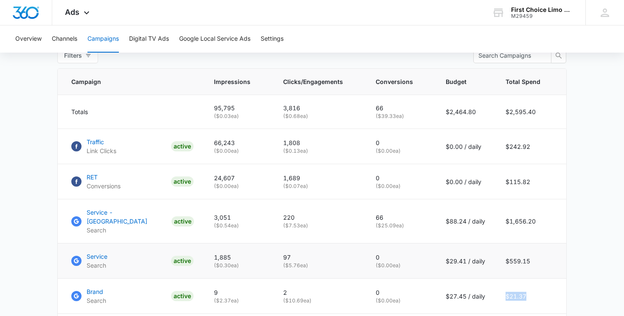
scroll to position [345, 0]
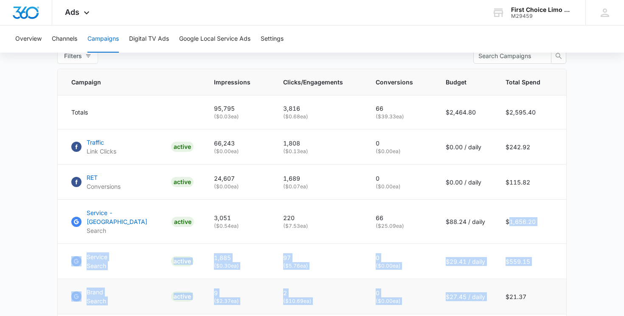
drag, startPoint x: 510, startPoint y: 213, endPoint x: 536, endPoint y: 279, distance: 70.5
click at [536, 279] on tbody "Totals 95,795 ( $0.03 ea) 3,816 ( $0.68 ea) 66 ( $39.33 ea) $2,464.80 $2,595.40…" at bounding box center [312, 301] width 508 height 413
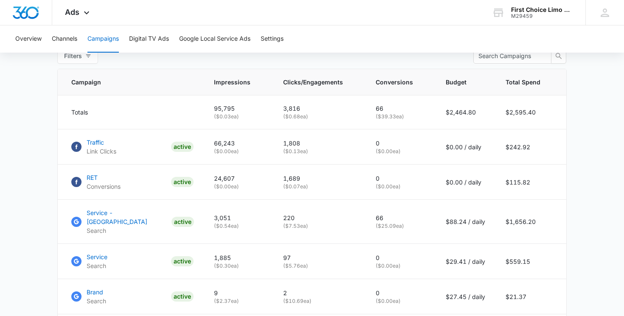
click at [574, 205] on main "Campaigns Filters 09/12/2025 10/12/2025 Overall Results Impressions 95.8k 1.63%…" at bounding box center [312, 151] width 624 height 834
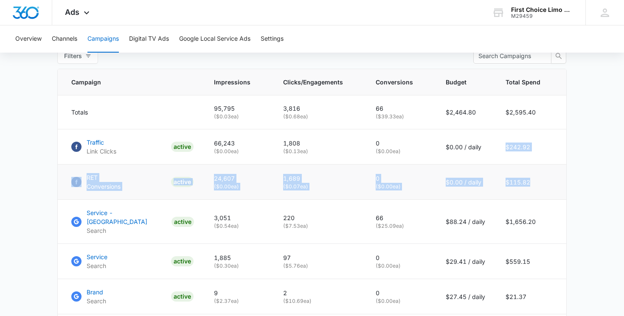
drag, startPoint x: 504, startPoint y: 149, endPoint x: 537, endPoint y: 180, distance: 45.3
click at [537, 180] on tbody "Totals 95,795 ( $0.03 ea) 3,816 ( $0.68 ea) 66 ( $39.33 ea) $2,464.80 $2,595.40…" at bounding box center [312, 301] width 508 height 413
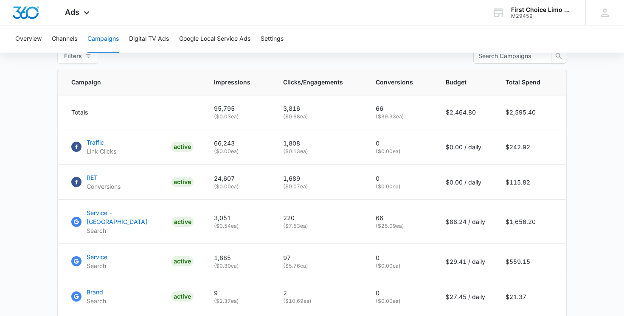
click at [597, 184] on main "Campaigns Filters 09/12/2025 10/12/2025 Overall Results Impressions 95.8k 1.63%…" at bounding box center [312, 151] width 624 height 834
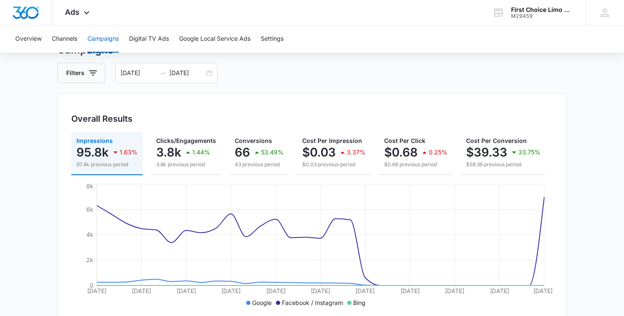
scroll to position [0, 0]
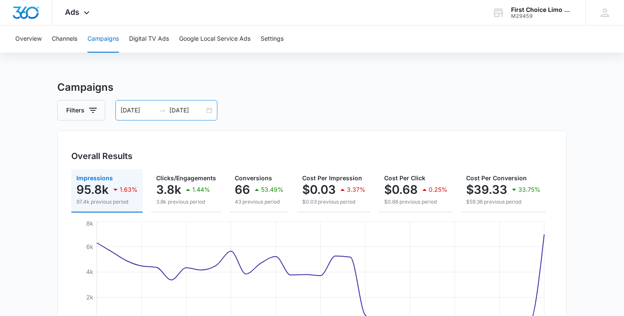
click at [214, 109] on div "09/12/2025 10/12/2025" at bounding box center [166, 110] width 102 height 20
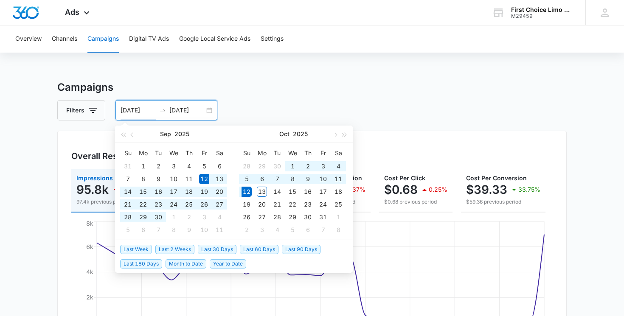
click at [211, 109] on div "09/12/2025 10/12/2025" at bounding box center [166, 110] width 102 height 20
click at [130, 133] on button "button" at bounding box center [132, 134] width 9 height 17
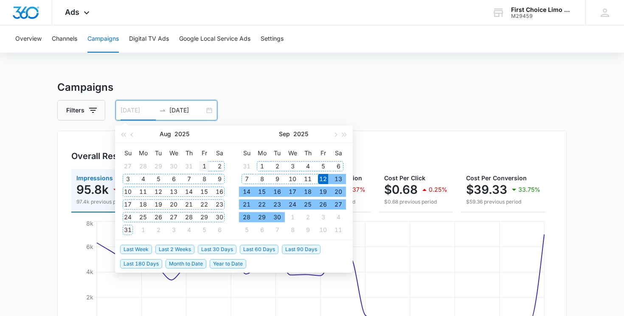
type input "[DATE]"
click at [202, 165] on div "1" at bounding box center [204, 166] width 10 height 10
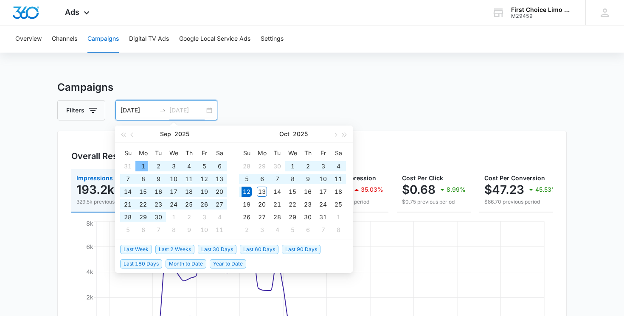
type input "[DATE]"
click at [145, 166] on div "1" at bounding box center [143, 166] width 10 height 10
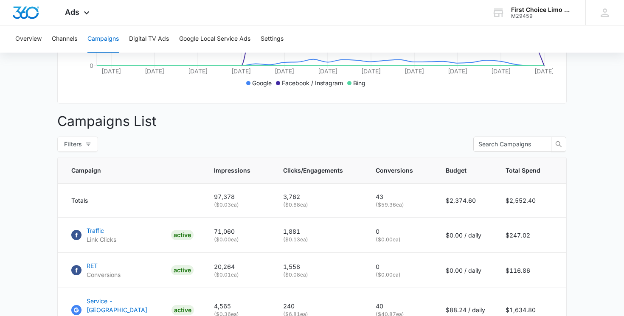
scroll to position [258, 0]
drag, startPoint x: 504, startPoint y: 200, endPoint x: 544, endPoint y: 202, distance: 40.4
click at [544, 202] on td "$2,552.40" at bounding box center [530, 200] width 71 height 34
drag, startPoint x: 508, startPoint y: 202, endPoint x: 542, endPoint y: 202, distance: 34.0
click at [542, 202] on td "$2,552.40" at bounding box center [530, 200] width 71 height 34
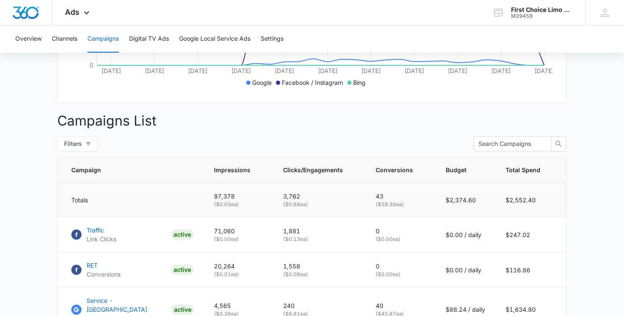
click at [563, 189] on td "$2,552.40" at bounding box center [530, 200] width 71 height 34
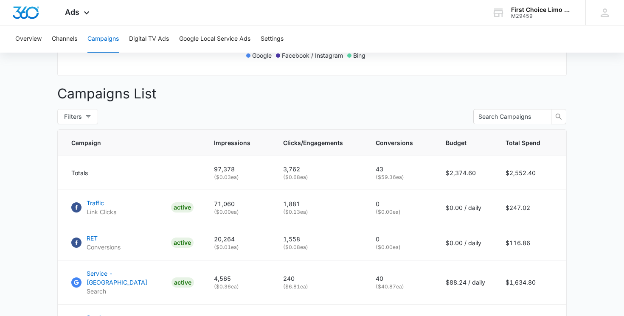
scroll to position [287, 0]
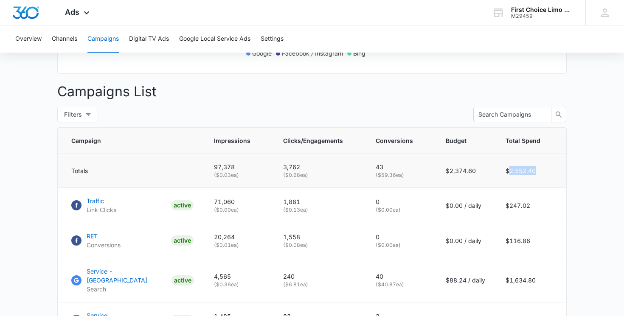
drag, startPoint x: 509, startPoint y: 171, endPoint x: 553, endPoint y: 175, distance: 44.3
click at [553, 172] on td "$2,552.40" at bounding box center [530, 171] width 71 height 34
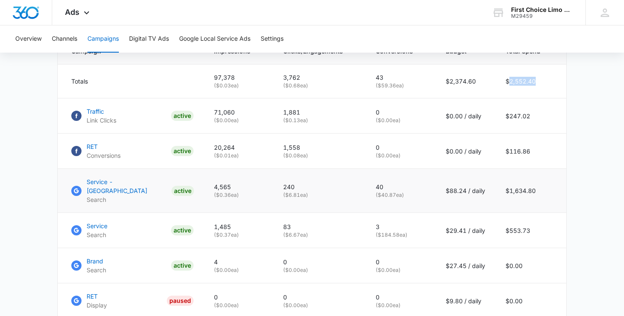
scroll to position [377, 0]
drag, startPoint x: 449, startPoint y: 186, endPoint x: 497, endPoint y: 187, distance: 48.0
click at [498, 187] on tr "Service - USA Search ACTIVE 4,565 ( $0.36 ea) 240 ( $6.81 ea) 40 ( $40.87 ea) $…" at bounding box center [312, 190] width 508 height 44
click at [465, 213] on td "$29.41 / daily" at bounding box center [465, 230] width 60 height 35
drag, startPoint x: 436, startPoint y: 225, endPoint x: 485, endPoint y: 225, distance: 49.2
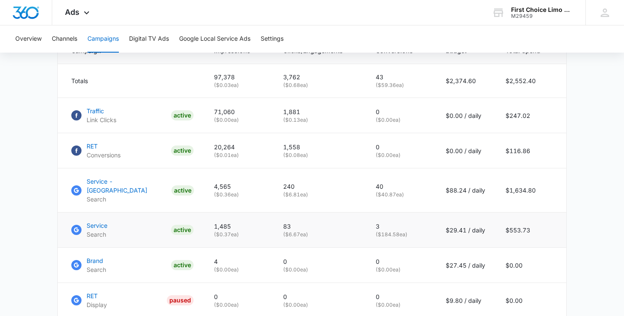
click at [485, 225] on td "$29.41 / daily" at bounding box center [465, 230] width 60 height 35
click at [587, 194] on main "Campaigns Filters 08/01/2025 09/01/2025 Overall Results Impressions 97.4k 7.43%…" at bounding box center [312, 120] width 624 height 834
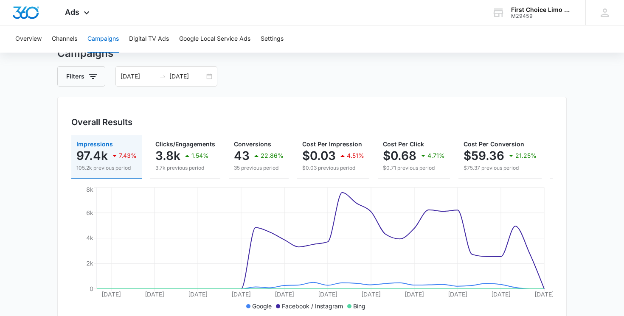
scroll to position [0, 0]
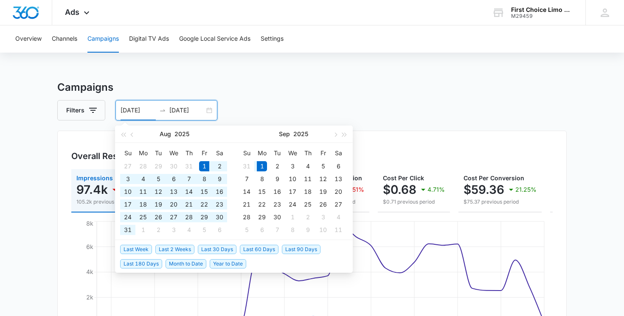
click at [147, 111] on input "[DATE]" at bounding box center [138, 110] width 35 height 9
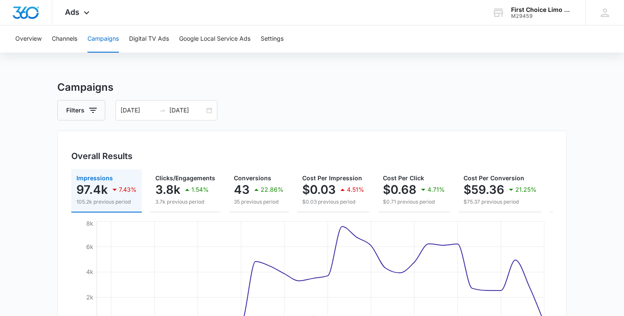
click at [280, 41] on button "Settings" at bounding box center [272, 38] width 23 height 27
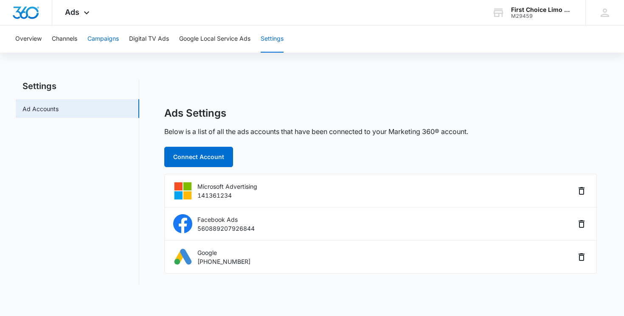
click at [97, 40] on button "Campaigns" at bounding box center [102, 38] width 31 height 27
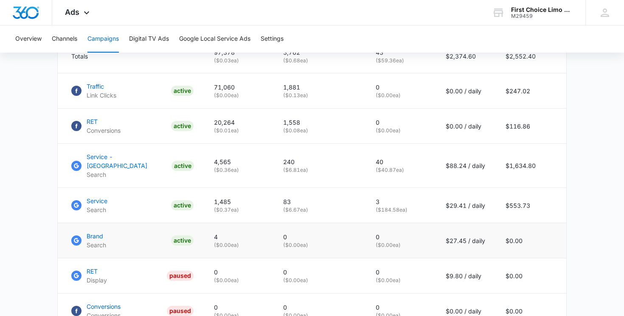
scroll to position [402, 0]
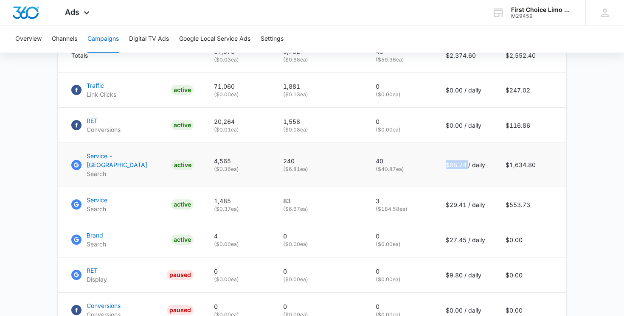
drag, startPoint x: 447, startPoint y: 163, endPoint x: 468, endPoint y: 160, distance: 21.0
click at [468, 160] on p "$88.24 / daily" at bounding box center [465, 164] width 39 height 9
click at [503, 162] on td "$1,634.80" at bounding box center [530, 165] width 71 height 44
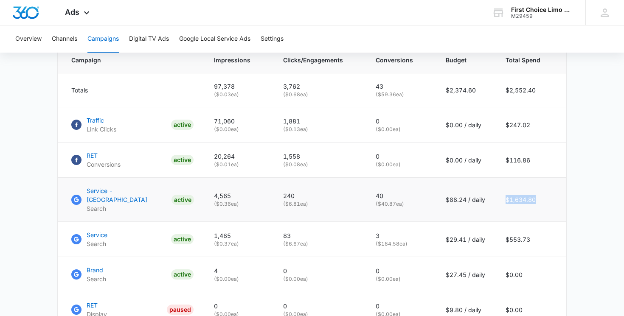
scroll to position [368, 0]
drag, startPoint x: 394, startPoint y: 188, endPoint x: 364, endPoint y: 188, distance: 30.1
click at [364, 188] on tr "Service - USA Search ACTIVE 4,565 ( $0.36 ea) 240 ( $6.81 ea) 40 ( $40.87 ea) $…" at bounding box center [312, 199] width 508 height 44
drag, startPoint x: 215, startPoint y: 190, endPoint x: 241, endPoint y: 190, distance: 26.3
click at [241, 191] on td "4,565 ( $0.36 ea)" at bounding box center [238, 199] width 69 height 44
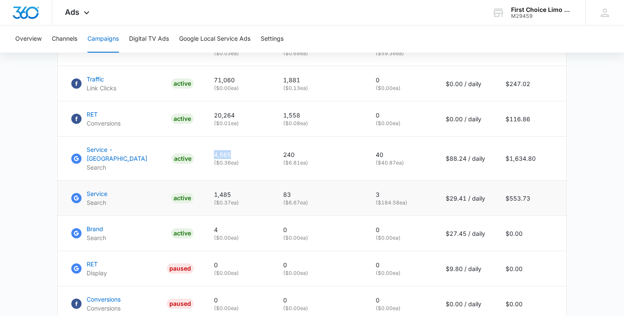
scroll to position [410, 0]
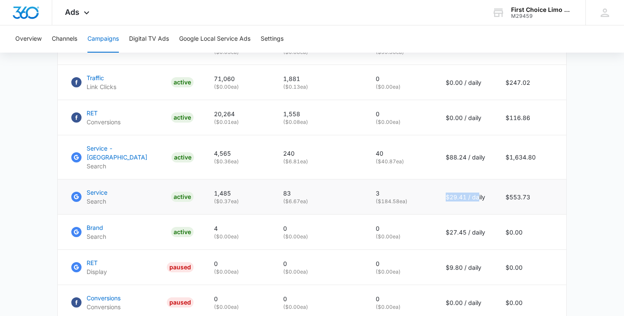
drag, startPoint x: 446, startPoint y: 188, endPoint x: 477, endPoint y: 188, distance: 30.6
click at [477, 193] on p "$29.41 / daily" at bounding box center [465, 197] width 39 height 9
drag, startPoint x: 441, startPoint y: 222, endPoint x: 472, endPoint y: 222, distance: 31.0
click at [472, 222] on td "$27.45 / daily" at bounding box center [465, 232] width 60 height 35
drag, startPoint x: 440, startPoint y: 253, endPoint x: 477, endPoint y: 267, distance: 39.3
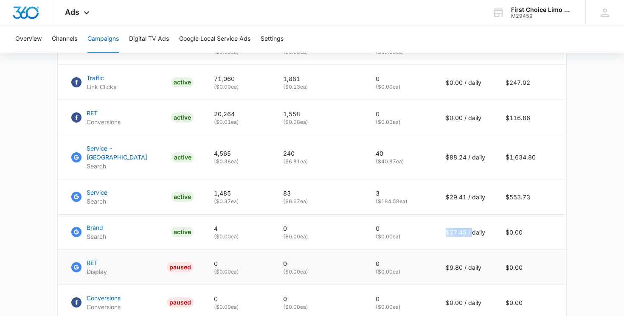
click at [477, 267] on td "$9.80 / daily" at bounding box center [465, 267] width 60 height 35
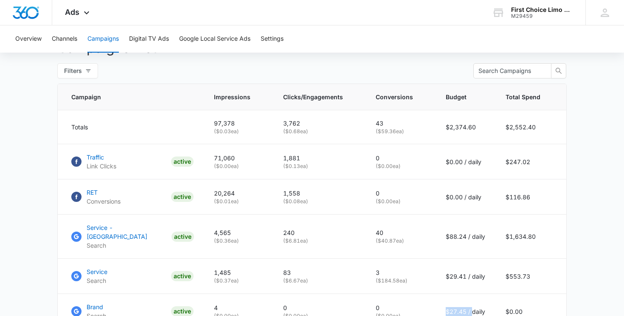
scroll to position [323, 0]
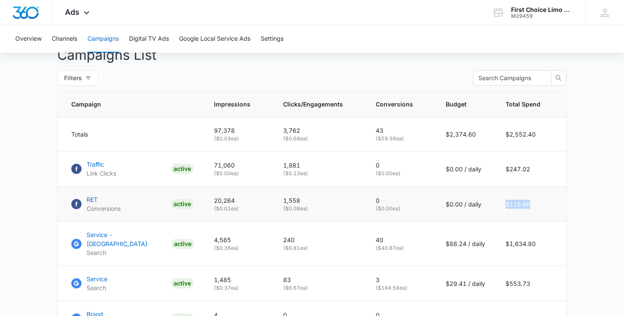
drag, startPoint x: 507, startPoint y: 205, endPoint x: 535, endPoint y: 205, distance: 27.6
click at [534, 205] on td "$116.86" at bounding box center [530, 204] width 71 height 35
drag, startPoint x: 498, startPoint y: 169, endPoint x: 547, endPoint y: 167, distance: 48.9
click at [547, 167] on td "$247.02" at bounding box center [530, 169] width 71 height 35
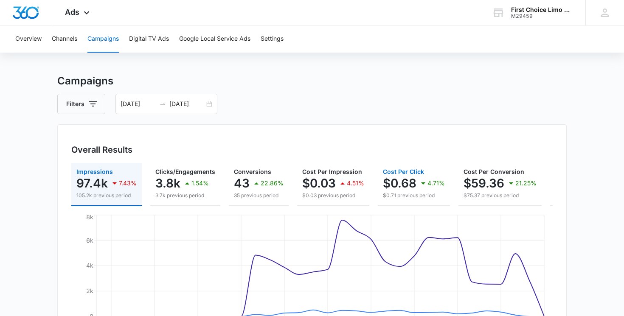
scroll to position [6, 0]
drag, startPoint x: 387, startPoint y: 198, endPoint x: 452, endPoint y: 205, distance: 65.3
click at [452, 205] on div "Impressions 97.4k 7.43% 105.2k previous period Clicks/Engagements 3.8k 1.54% 3.…" at bounding box center [311, 184] width 481 height 43
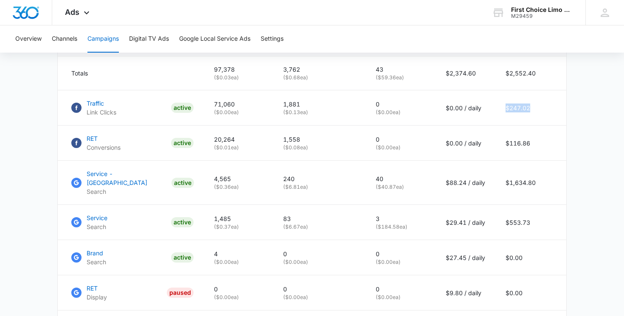
scroll to position [387, 0]
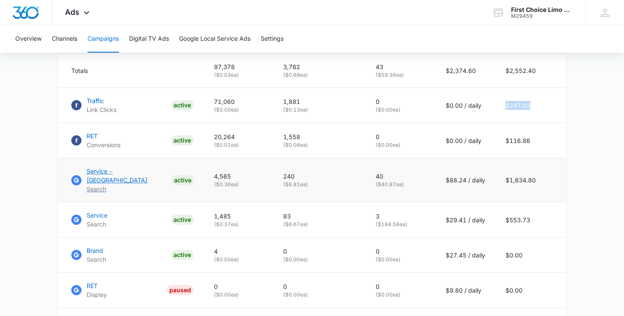
click at [111, 171] on p "Service - [GEOGRAPHIC_DATA]" at bounding box center [127, 176] width 81 height 18
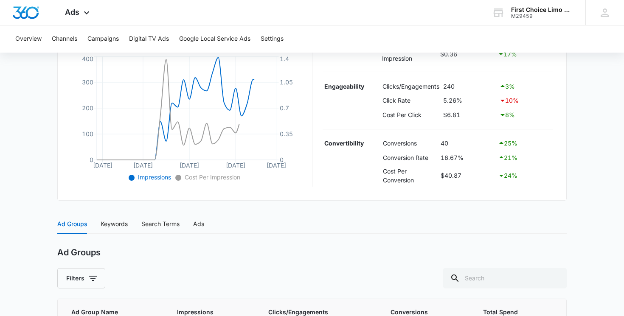
scroll to position [310, 0]
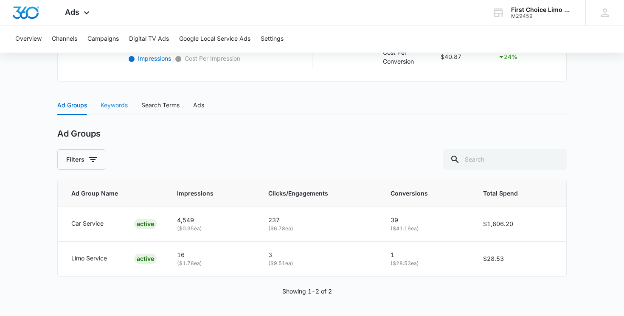
click at [112, 111] on div "Keywords" at bounding box center [114, 105] width 27 height 20
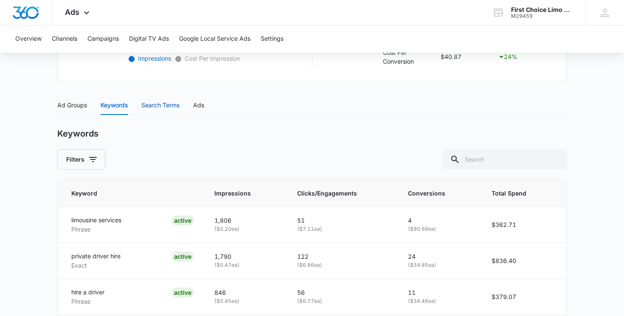
click at [164, 103] on div "Search Terms" at bounding box center [160, 105] width 38 height 9
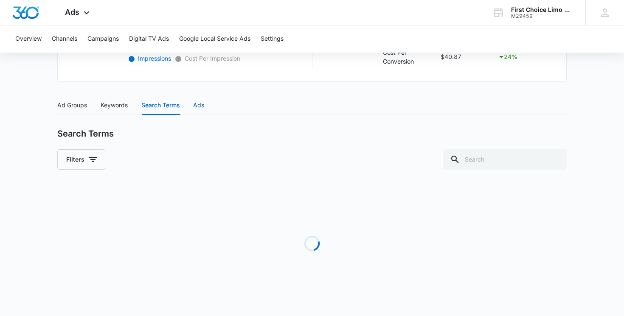
click at [204, 102] on div "Ads" at bounding box center [198, 105] width 11 height 9
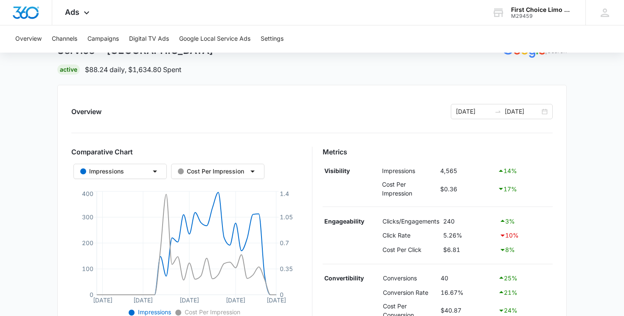
scroll to position [0, 0]
